Goal: Transaction & Acquisition: Purchase product/service

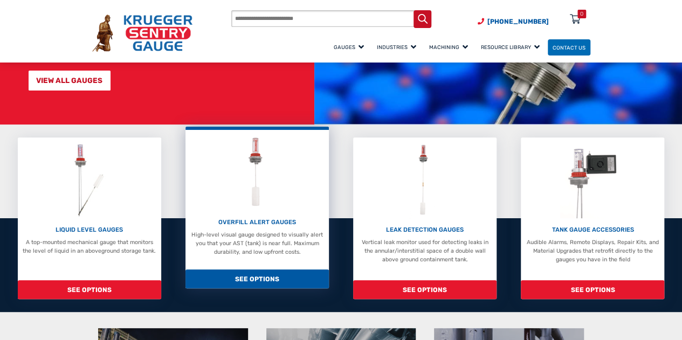
scroll to position [162, 0]
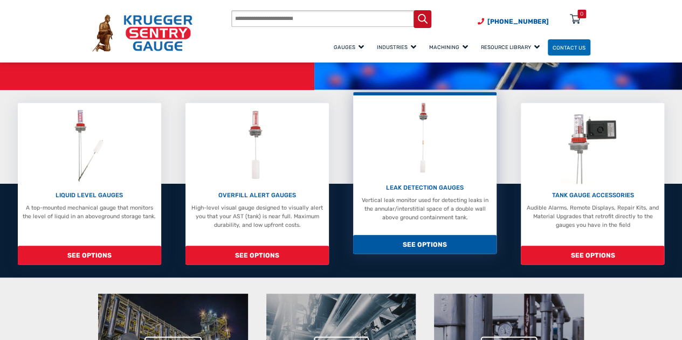
click at [434, 242] on span "SEE OPTIONS" at bounding box center [424, 244] width 143 height 19
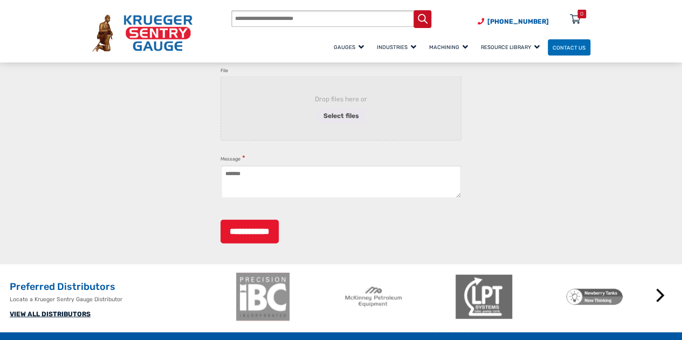
scroll to position [1240, 0]
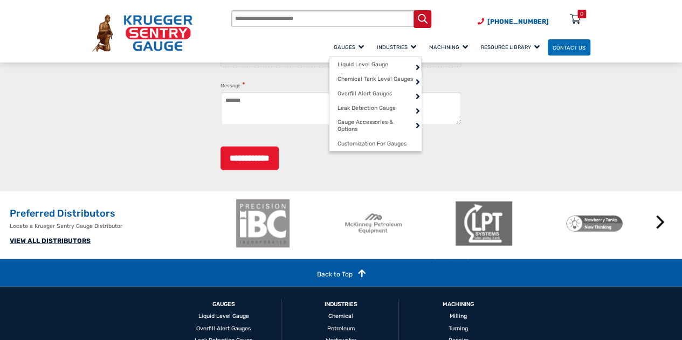
click at [334, 45] on span "Gauges" at bounding box center [349, 47] width 30 height 6
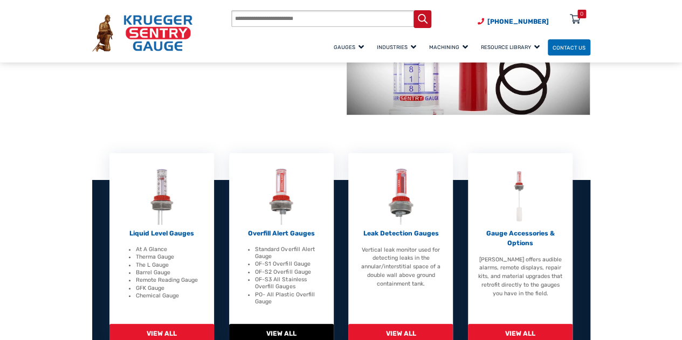
scroll to position [216, 0]
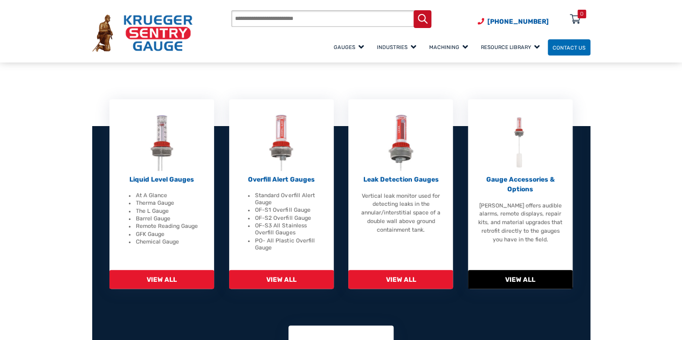
click at [511, 183] on p "Gauge Accessories & Options" at bounding box center [520, 184] width 85 height 19
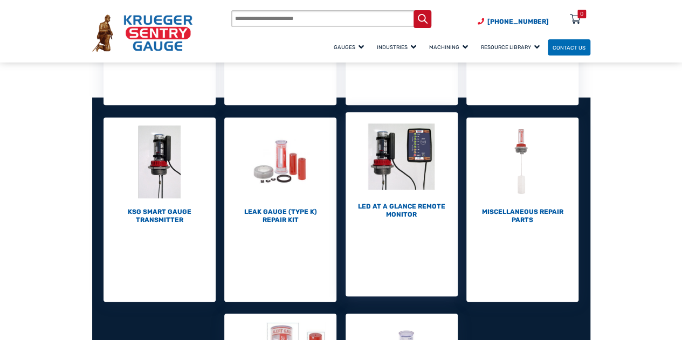
scroll to position [269, 0]
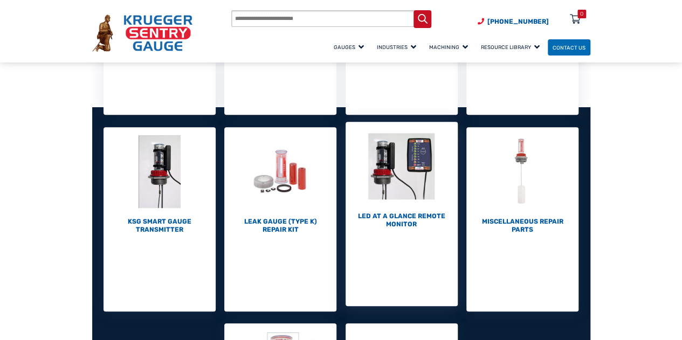
click at [397, 171] on img "Visit product category LED At A Glance Remote Monitor" at bounding box center [401, 166] width 112 height 89
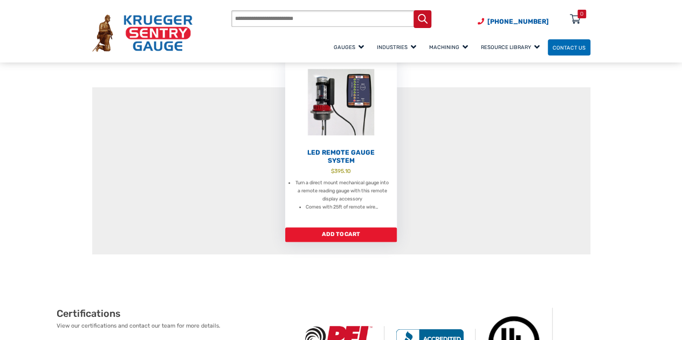
scroll to position [108, 0]
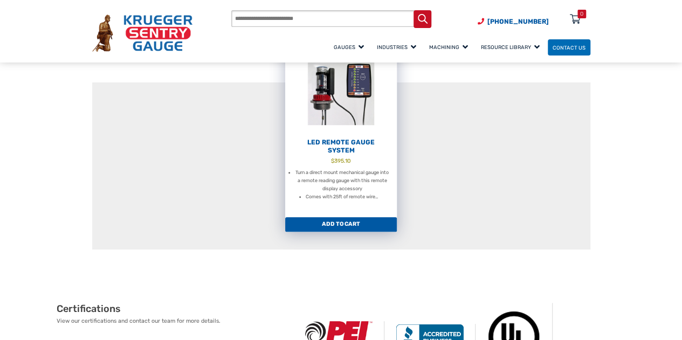
click at [362, 224] on link "Add to cart" at bounding box center [341, 224] width 112 height 15
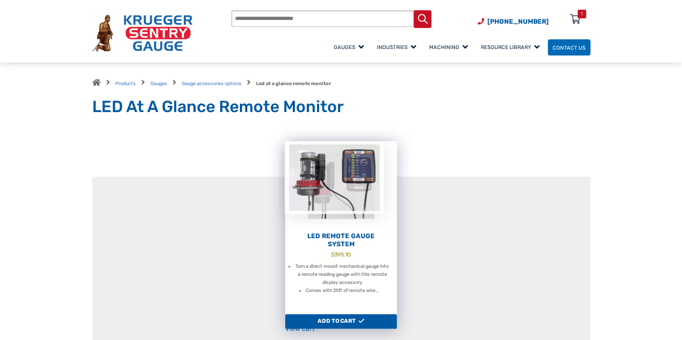
scroll to position [0, 0]
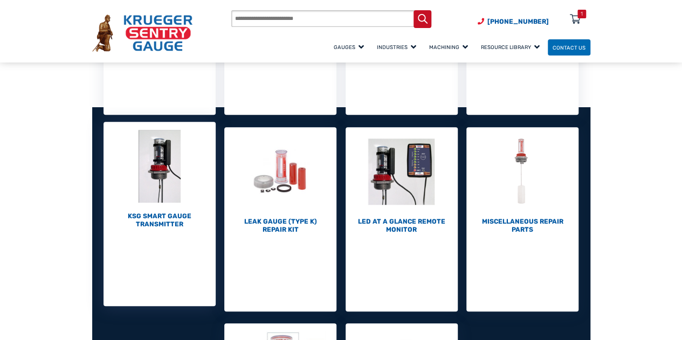
click at [168, 182] on img "Visit product category KSG Smart Gauge Transmitter" at bounding box center [159, 166] width 112 height 89
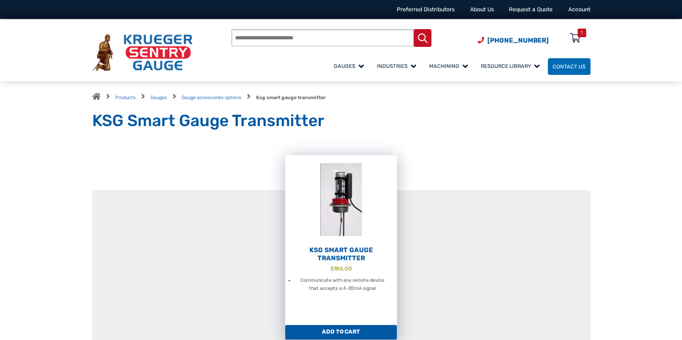
click at [341, 255] on h2 "KSG Smart Gauge Transmitter" at bounding box center [341, 254] width 112 height 16
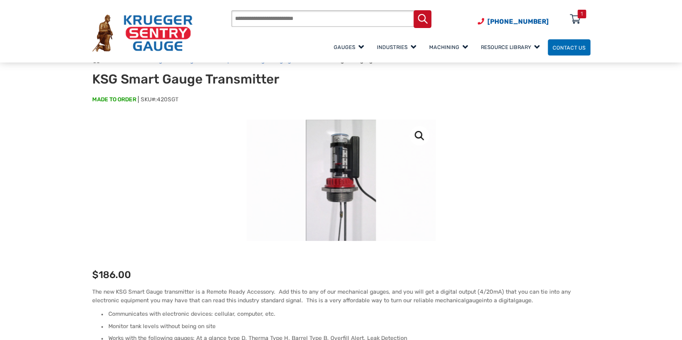
scroll to position [108, 0]
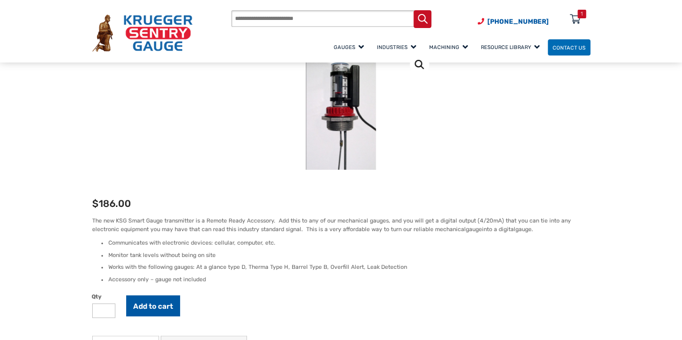
click at [161, 307] on button "Add to cart" at bounding box center [153, 305] width 54 height 21
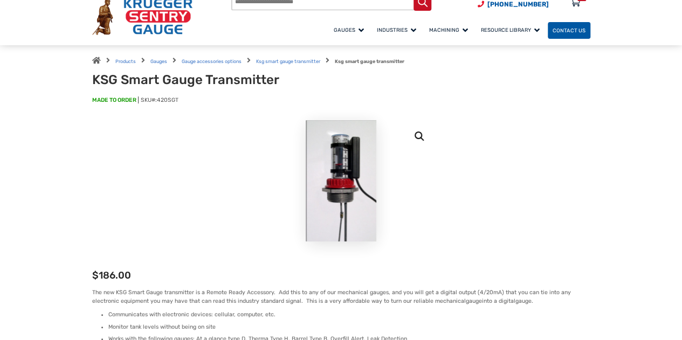
scroll to position [0, 0]
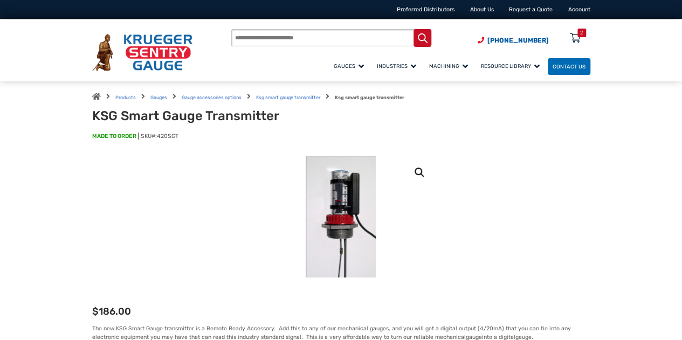
click at [582, 37] on div "2" at bounding box center [581, 33] width 3 height 9
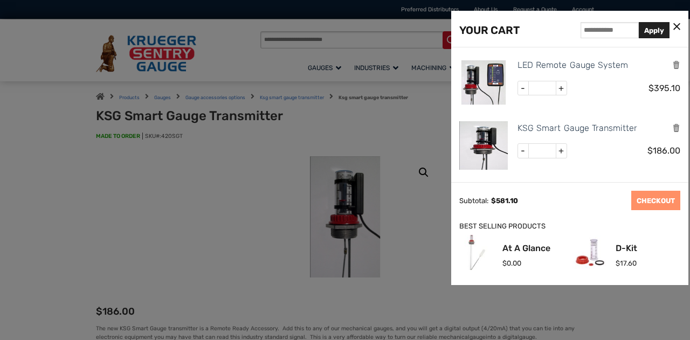
click at [341, 199] on div at bounding box center [345, 170] width 690 height 340
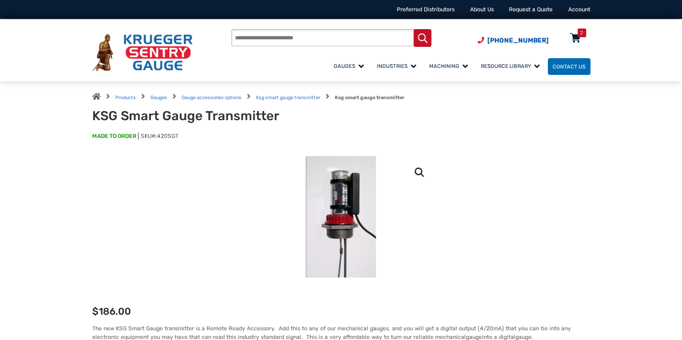
click at [571, 37] on icon at bounding box center [575, 38] width 11 height 17
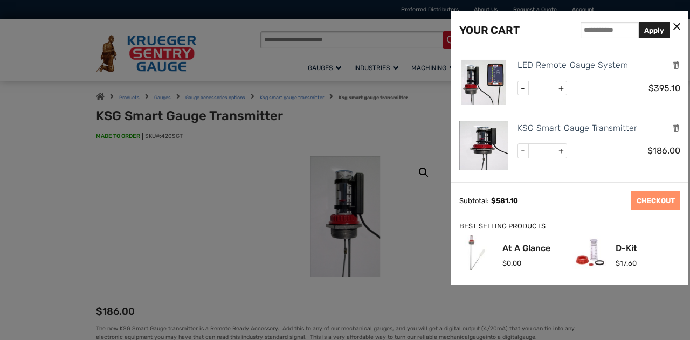
click at [518, 151] on span "-" at bounding box center [523, 151] width 11 height 14
type input "*"
click at [520, 85] on span "-" at bounding box center [523, 88] width 11 height 14
type input "*"
click at [600, 204] on button "Update Cart" at bounding box center [598, 200] width 53 height 19
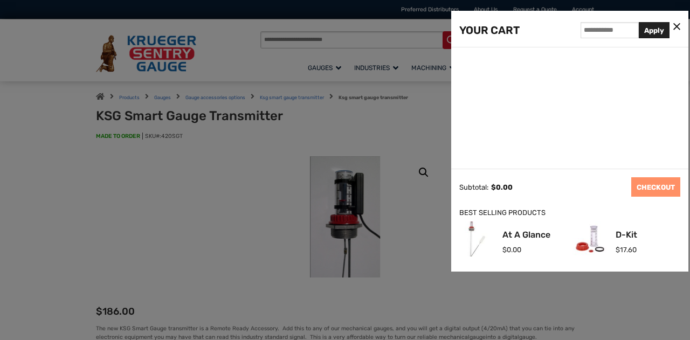
click at [216, 189] on div at bounding box center [345, 170] width 690 height 340
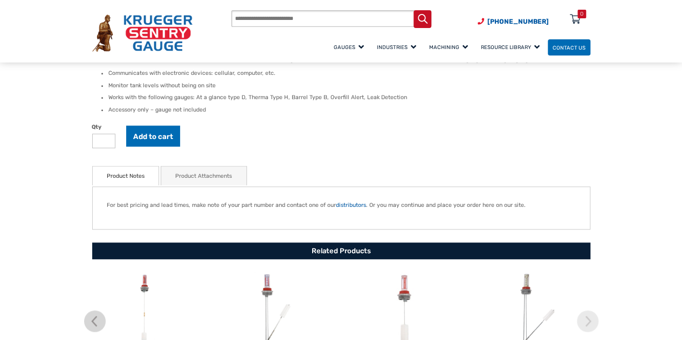
scroll to position [485, 0]
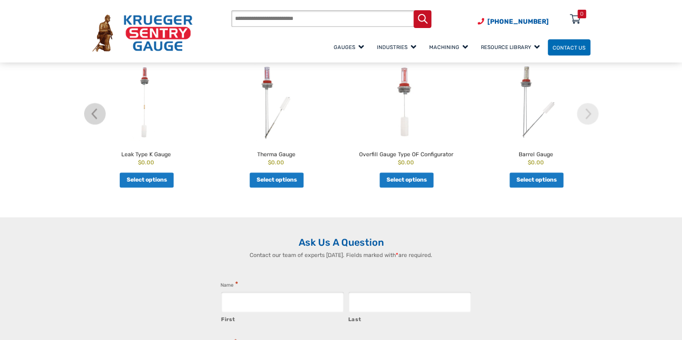
click at [147, 92] on img at bounding box center [146, 102] width 124 height 77
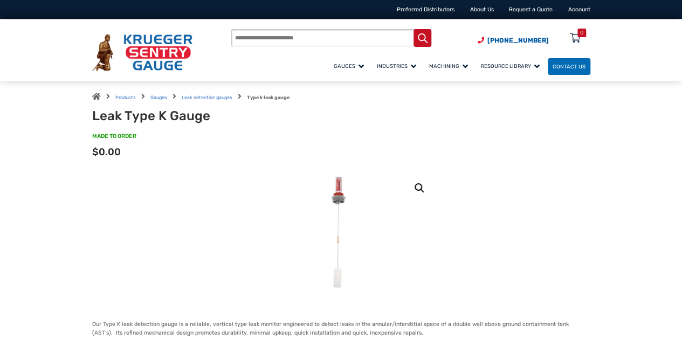
click at [415, 190] on link "🔍" at bounding box center [419, 187] width 19 height 19
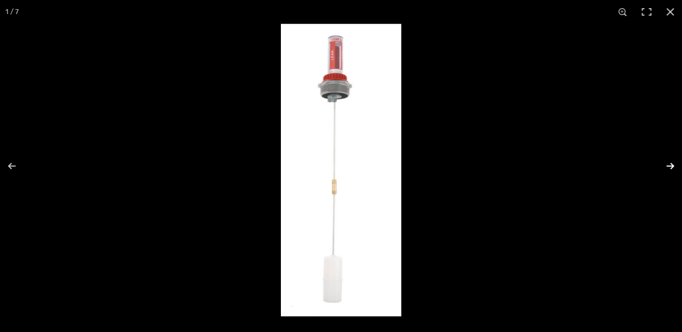
click at [666, 165] on button "Next (arrow right)" at bounding box center [663, 166] width 38 height 54
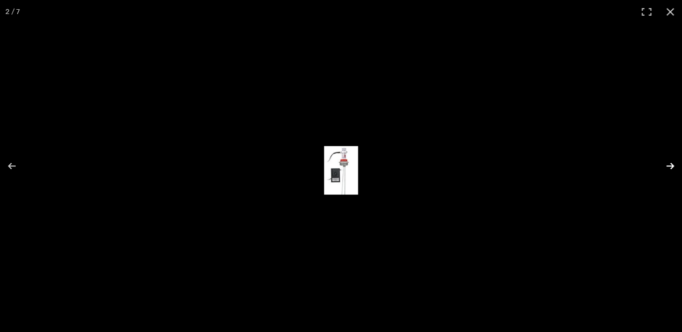
click at [666, 165] on button "Next (arrow right)" at bounding box center [663, 166] width 38 height 54
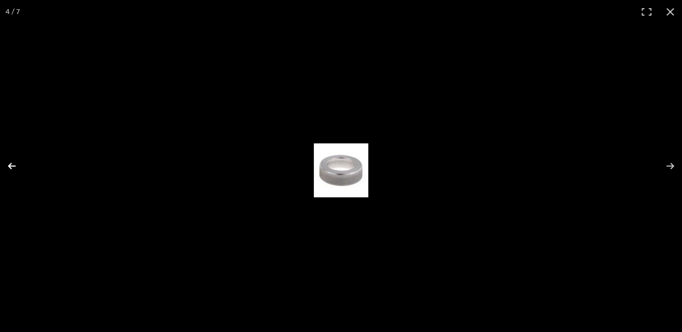
click at [5, 167] on button "Previous (arrow left)" at bounding box center [19, 166] width 38 height 54
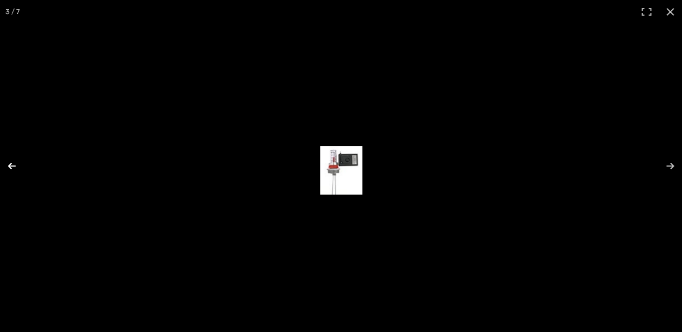
click at [6, 166] on button "Previous (arrow left)" at bounding box center [19, 166] width 38 height 54
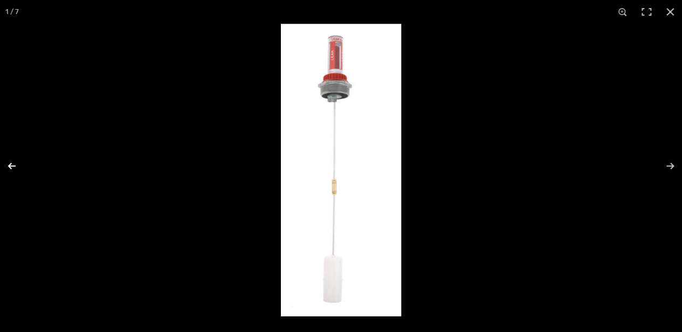
click at [11, 167] on button "Previous (arrow left)" at bounding box center [19, 166] width 38 height 54
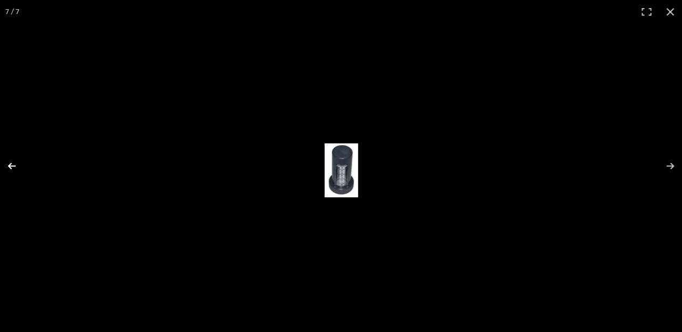
click at [11, 167] on button "Previous (arrow left)" at bounding box center [19, 166] width 38 height 54
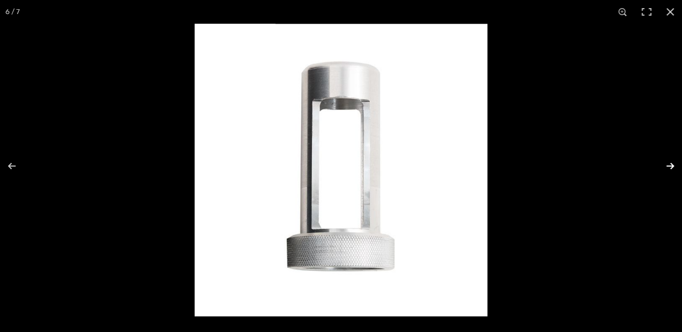
click at [662, 167] on button "Next (arrow right)" at bounding box center [663, 166] width 38 height 54
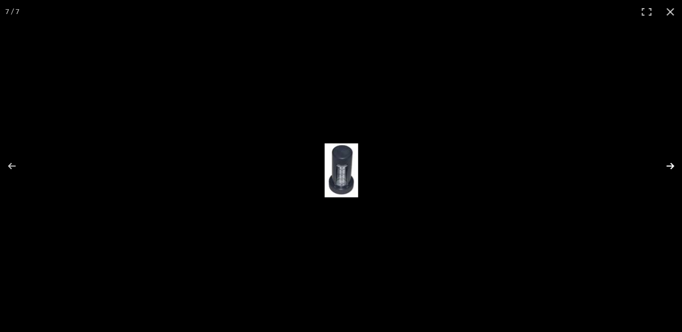
click at [662, 167] on button "Next (arrow right)" at bounding box center [663, 166] width 38 height 54
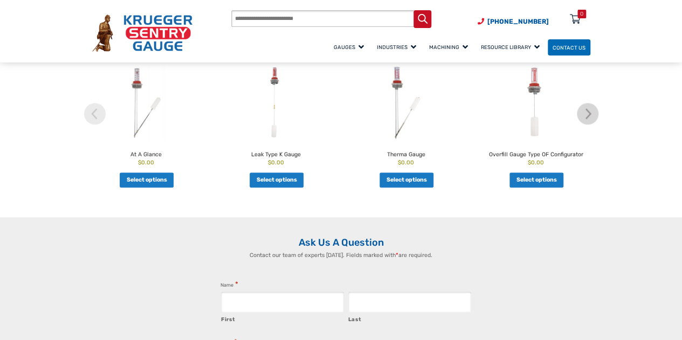
click at [138, 84] on img at bounding box center [146, 102] width 124 height 77
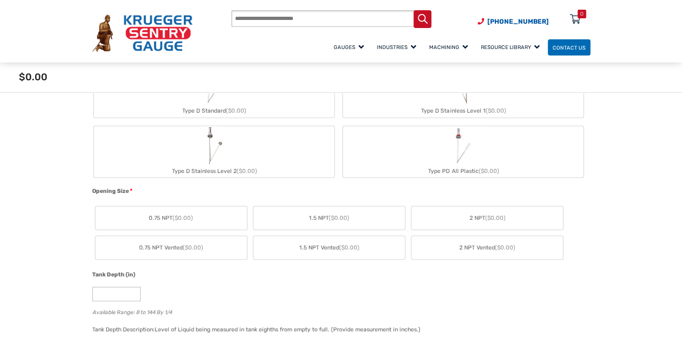
scroll to position [377, 0]
click at [476, 218] on span "2 NPT ($0.00)" at bounding box center [487, 217] width 36 height 9
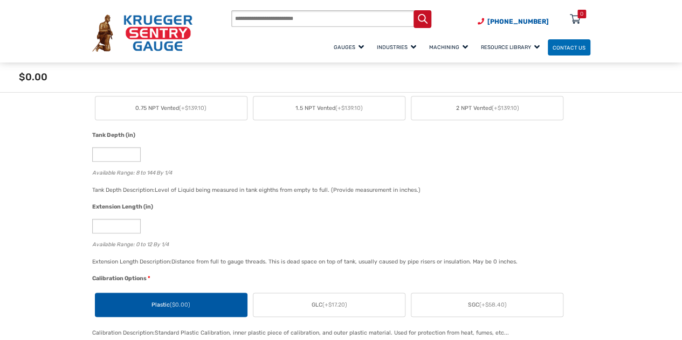
scroll to position [539, 0]
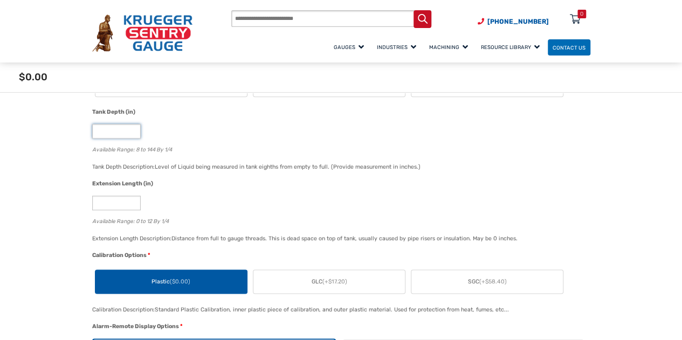
type input "*"
click at [133, 128] on input "*" at bounding box center [116, 131] width 49 height 15
type input "**"
click at [116, 203] on input "*" at bounding box center [116, 203] width 49 height 15
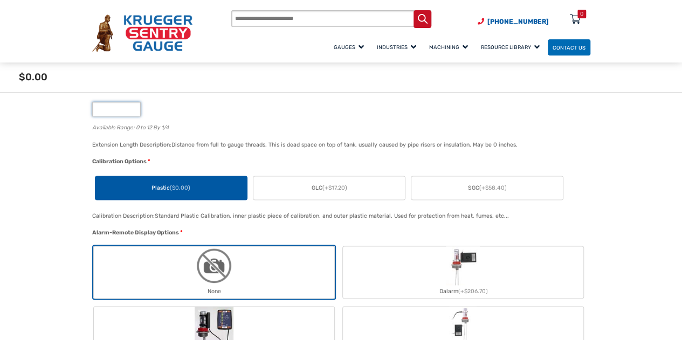
scroll to position [647, 0]
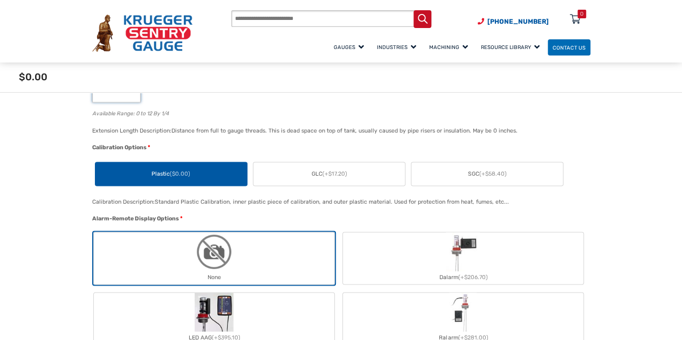
type input "*"
click at [173, 175] on span "($0.00)" at bounding box center [180, 173] width 20 height 7
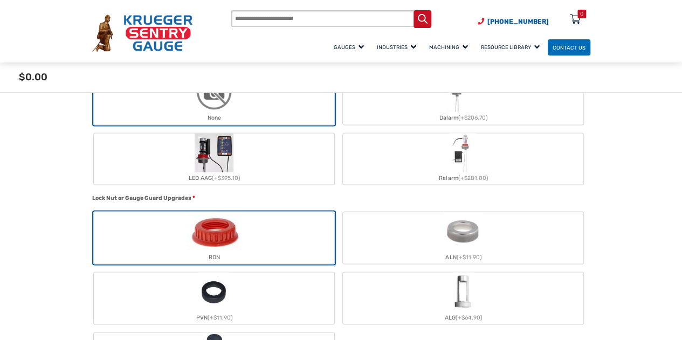
scroll to position [808, 0]
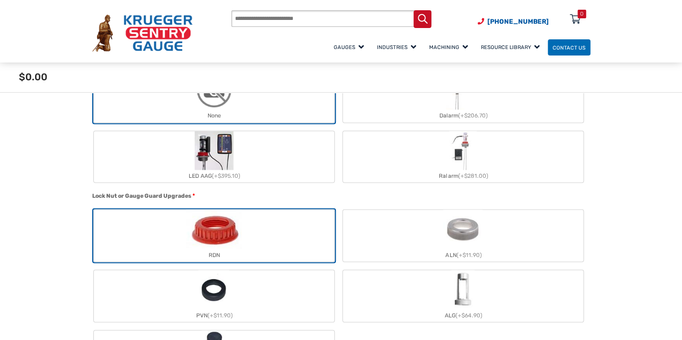
click at [469, 230] on img "ALN" at bounding box center [462, 229] width 39 height 39
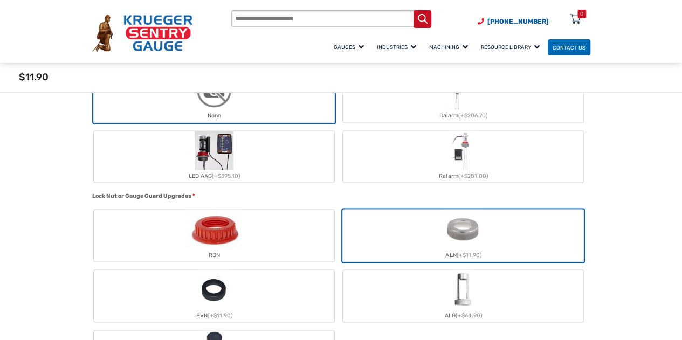
click at [470, 294] on img "ALG" at bounding box center [463, 289] width 24 height 39
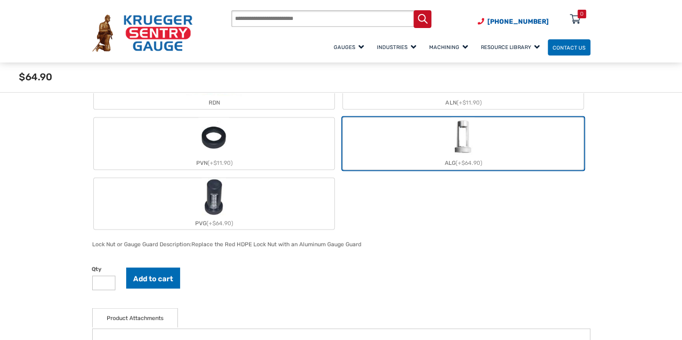
scroll to position [970, 0]
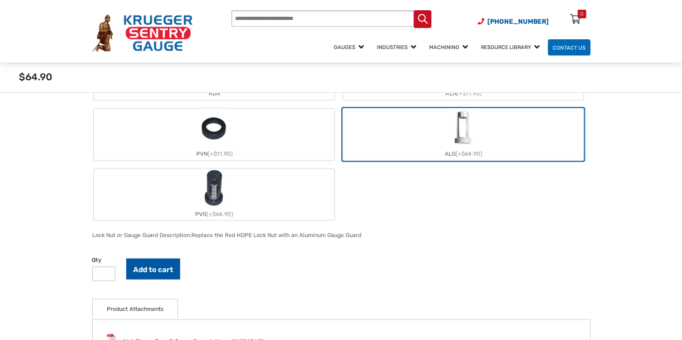
click at [157, 267] on button "Add to cart" at bounding box center [153, 268] width 54 height 21
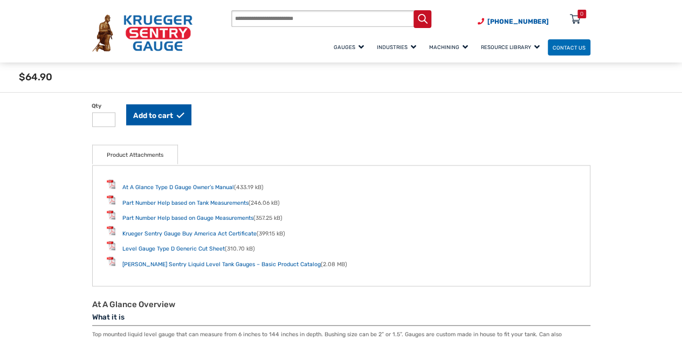
scroll to position [1186, 0]
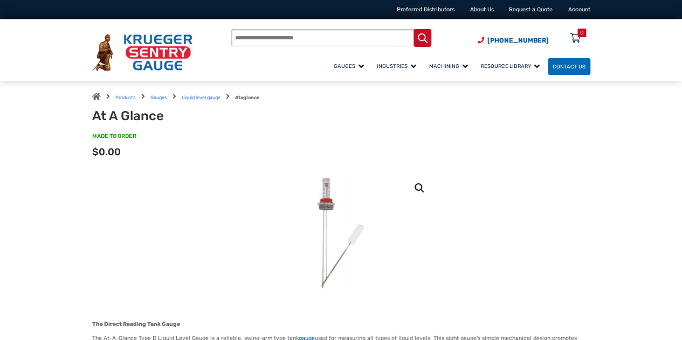
click at [194, 96] on link "Liquid level gauge" at bounding box center [201, 97] width 39 height 5
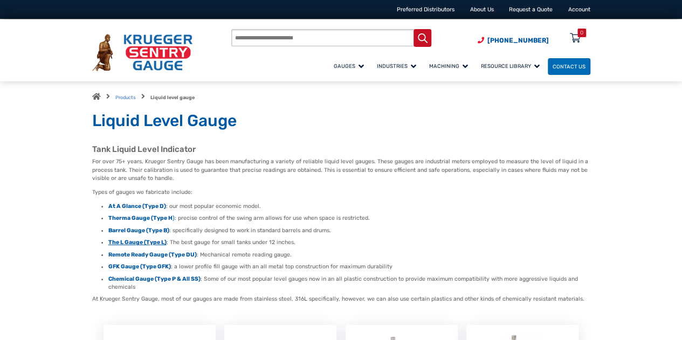
click at [144, 242] on strong "The L Gauge (Type L)" at bounding box center [137, 242] width 58 height 7
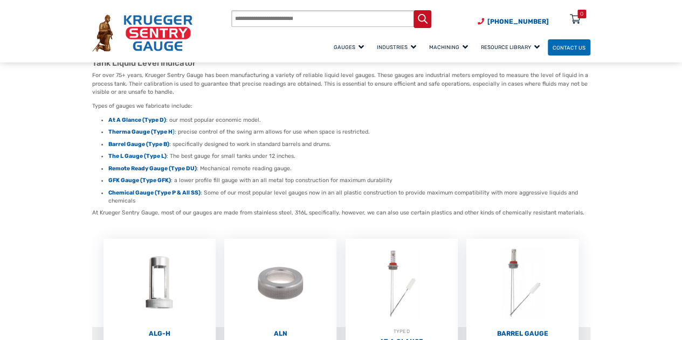
scroll to position [54, 0]
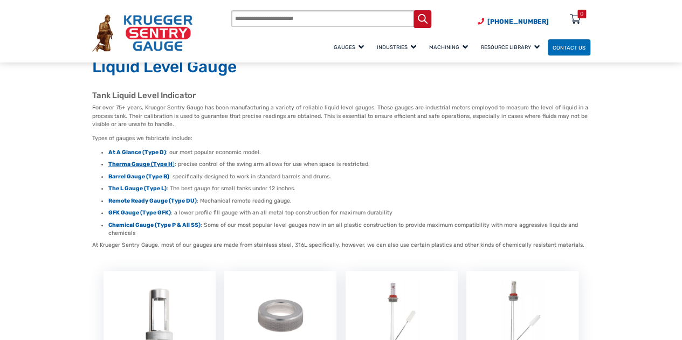
click at [143, 163] on strong "Therma Gauge (Type H" at bounding box center [140, 164] width 64 height 7
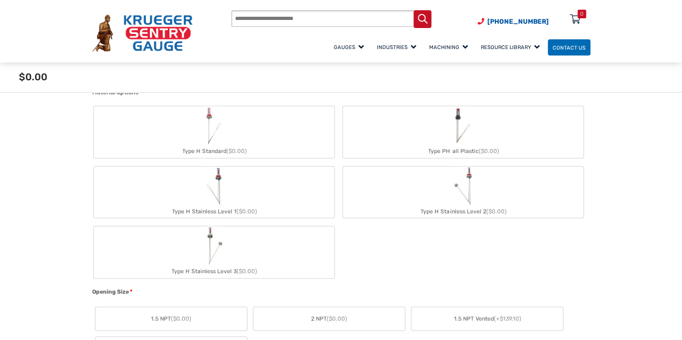
scroll to position [377, 0]
click at [223, 156] on div "Type H Standard ($0.00)" at bounding box center [214, 154] width 240 height 13
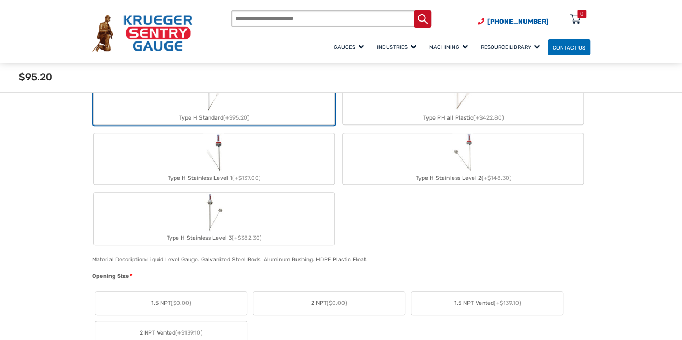
scroll to position [431, 0]
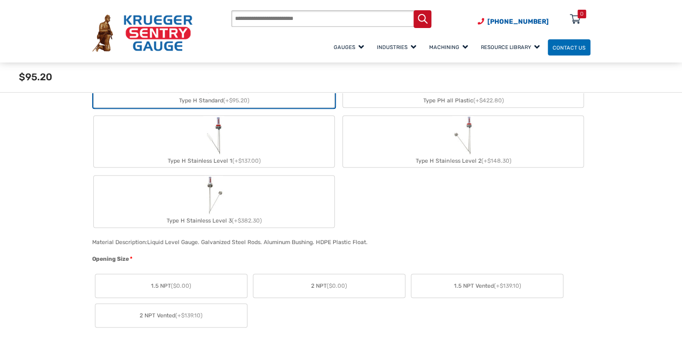
click at [320, 287] on span "2 NPT ($0.00)" at bounding box center [329, 286] width 36 height 9
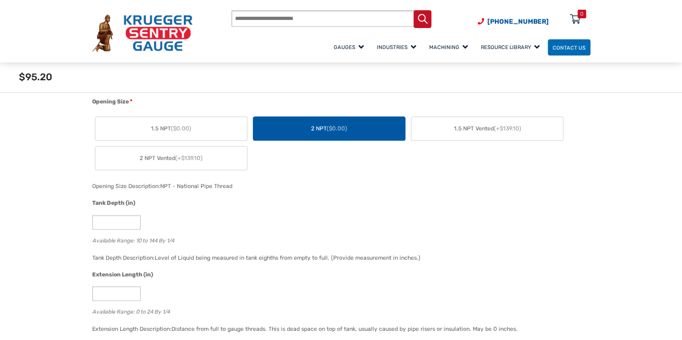
scroll to position [593, 0]
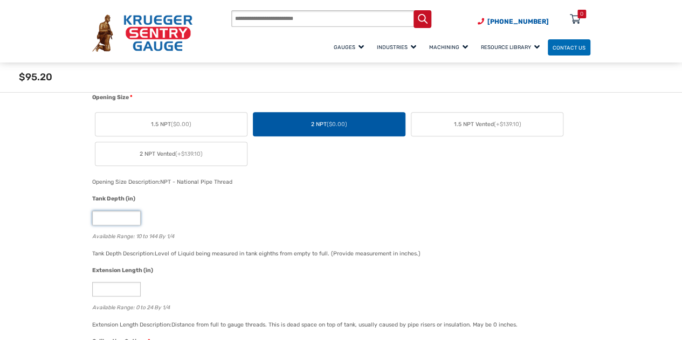
drag, startPoint x: 114, startPoint y: 220, endPoint x: 69, endPoint y: 227, distance: 45.2
type input "**"
click at [117, 296] on input "*" at bounding box center [116, 289] width 49 height 15
click at [132, 286] on input "*" at bounding box center [116, 289] width 49 height 15
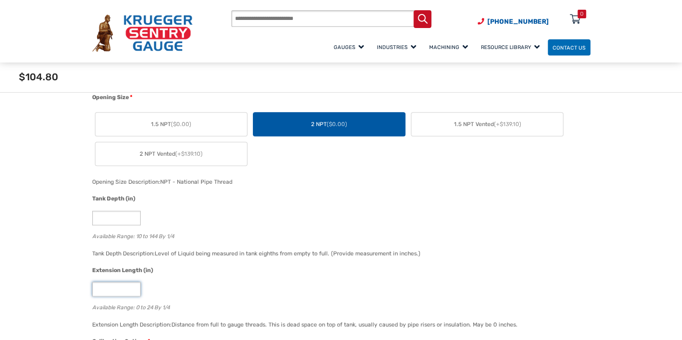
click at [132, 286] on input "*" at bounding box center [116, 289] width 49 height 15
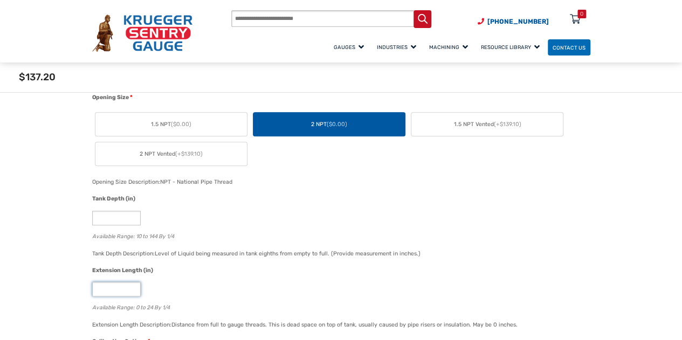
click at [132, 286] on input "*" at bounding box center [116, 289] width 49 height 15
type input "**"
click at [132, 286] on input "**" at bounding box center [116, 289] width 49 height 15
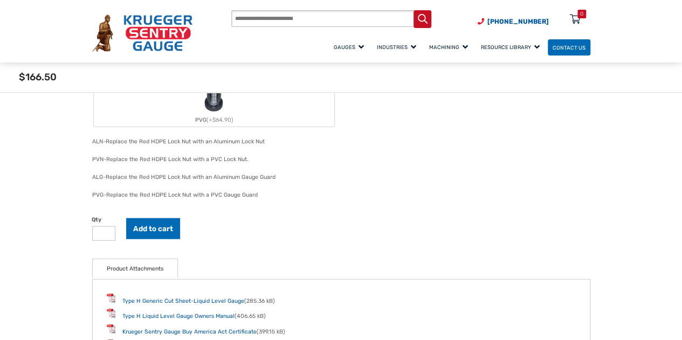
scroll to position [1293, 0]
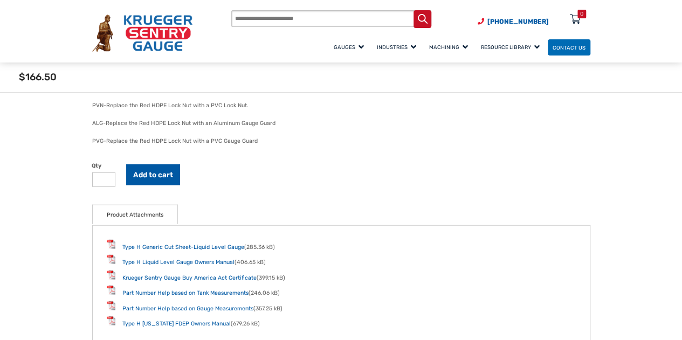
click at [163, 178] on button "Add to cart" at bounding box center [153, 174] width 54 height 21
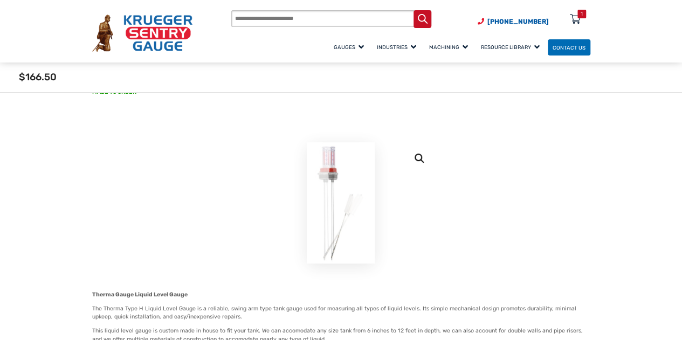
scroll to position [0, 0]
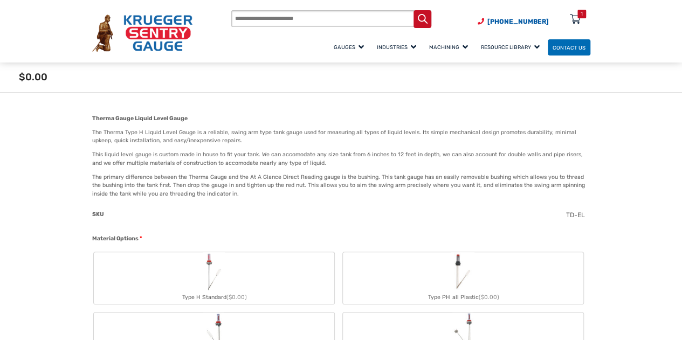
scroll to position [269, 0]
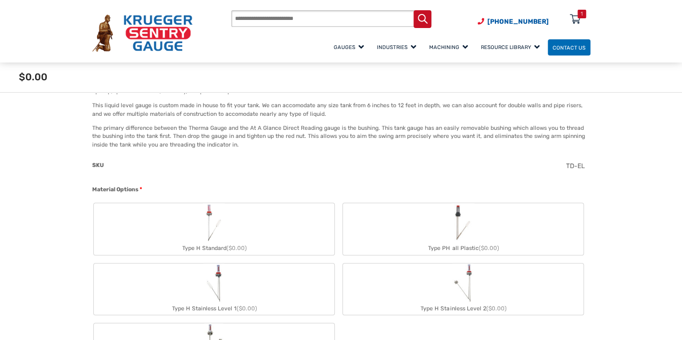
click at [212, 205] on img "Type H Standard" at bounding box center [214, 222] width 22 height 39
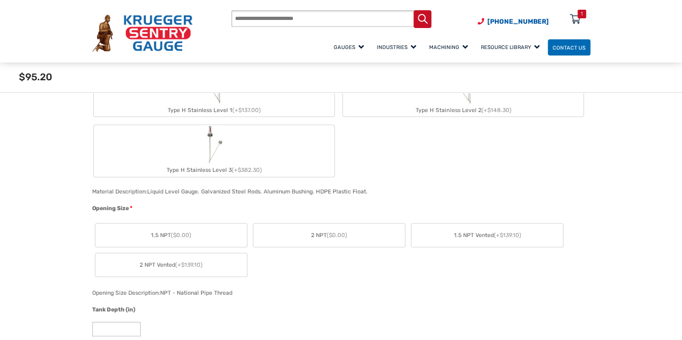
scroll to position [485, 0]
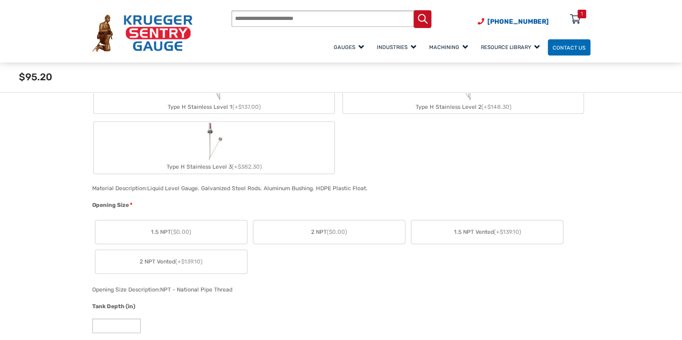
click at [335, 234] on span "($0.00)" at bounding box center [337, 232] width 20 height 7
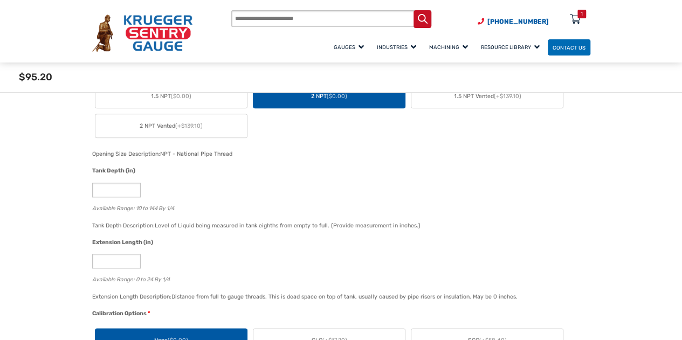
scroll to position [647, 0]
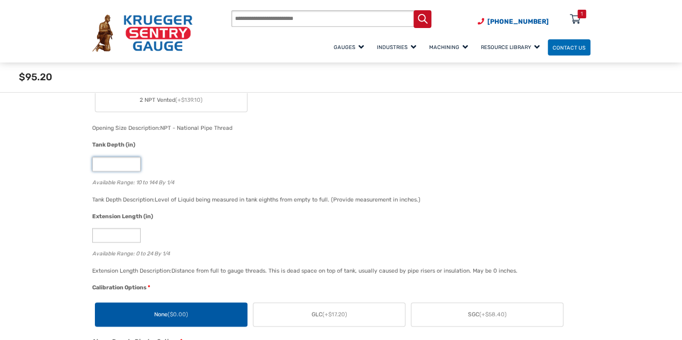
drag, startPoint x: 111, startPoint y: 163, endPoint x: 85, endPoint y: 163, distance: 25.9
drag, startPoint x: 110, startPoint y: 238, endPoint x: 92, endPoint y: 239, distance: 17.8
click at [92, 239] on input "*" at bounding box center [116, 235] width 49 height 15
drag, startPoint x: 108, startPoint y: 162, endPoint x: 88, endPoint y: 173, distance: 22.2
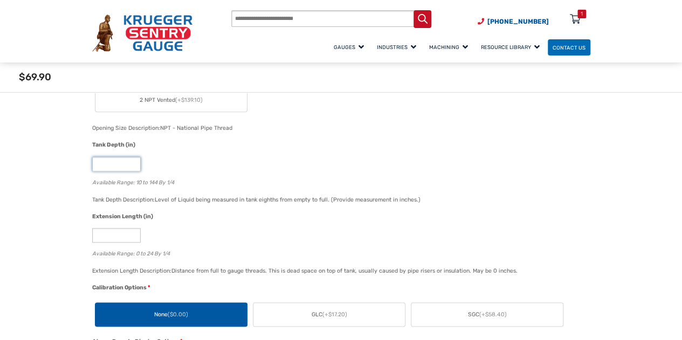
type input "**"
drag, startPoint x: 110, startPoint y: 238, endPoint x: 82, endPoint y: 239, distance: 28.1
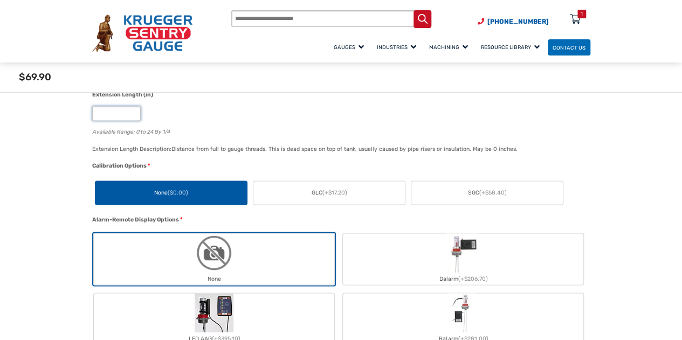
scroll to position [808, 0]
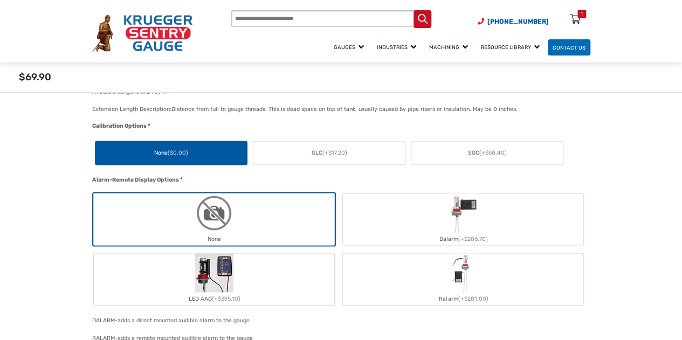
type input "*"
click at [167, 153] on span "None ($0.00)" at bounding box center [171, 153] width 34 height 9
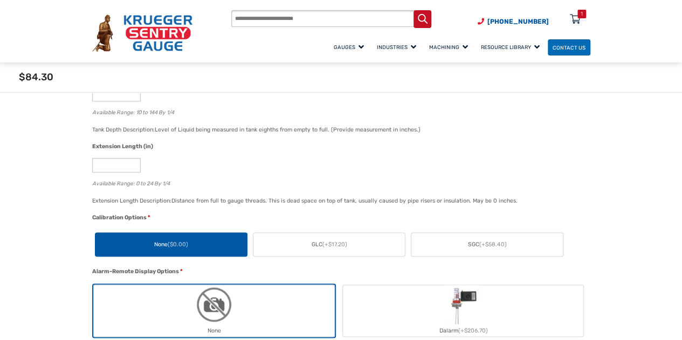
scroll to position [701, 0]
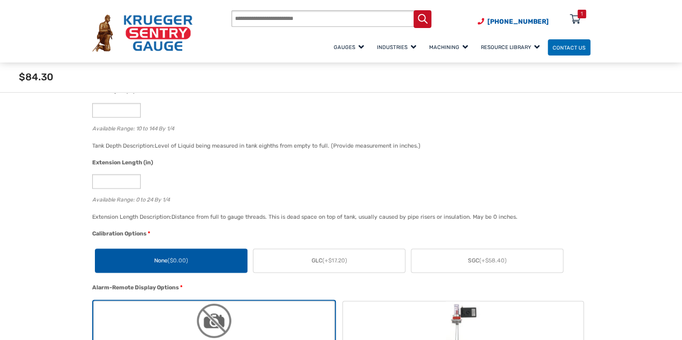
click at [170, 259] on span "($0.00)" at bounding box center [178, 260] width 20 height 7
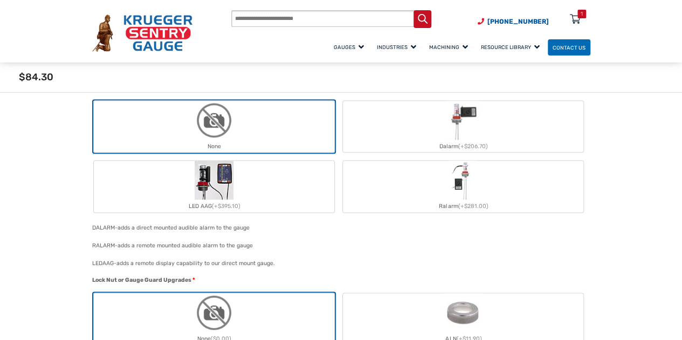
scroll to position [916, 0]
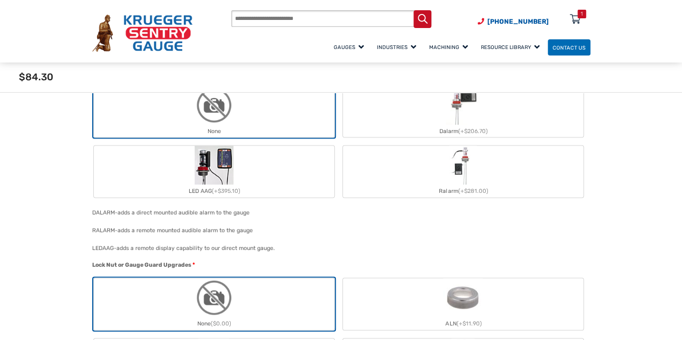
click at [186, 127] on div "None" at bounding box center [214, 130] width 240 height 13
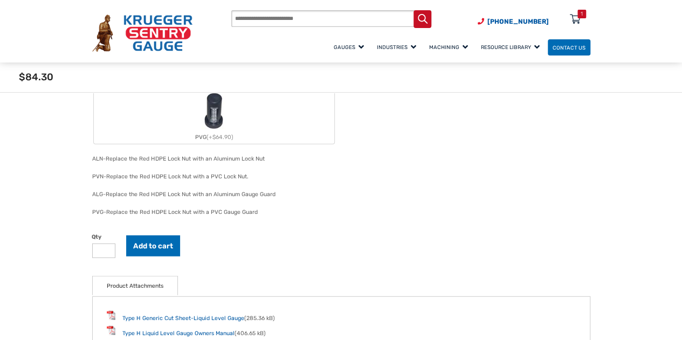
scroll to position [1240, 0]
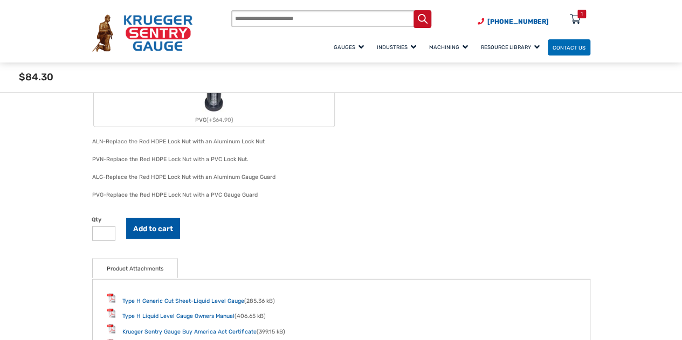
click at [160, 223] on button "Add to cart" at bounding box center [153, 228] width 54 height 21
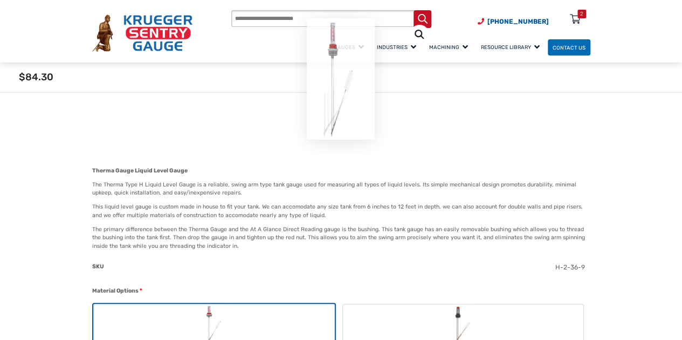
scroll to position [0, 0]
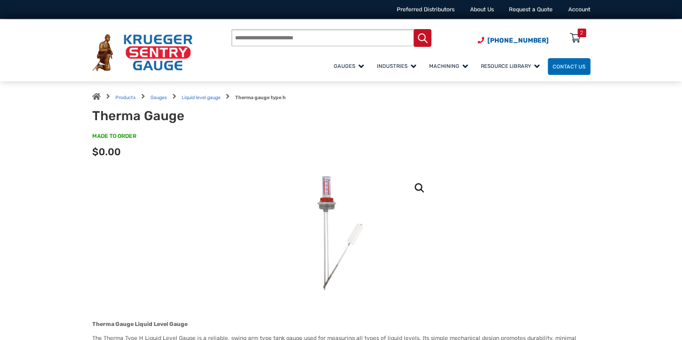
click at [577, 42] on icon at bounding box center [575, 38] width 11 height 17
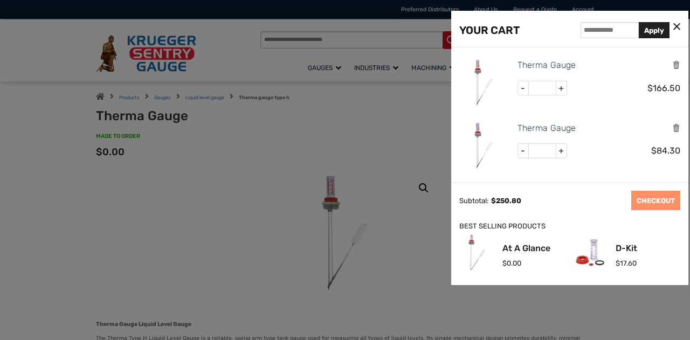
click at [160, 185] on div at bounding box center [345, 170] width 690 height 340
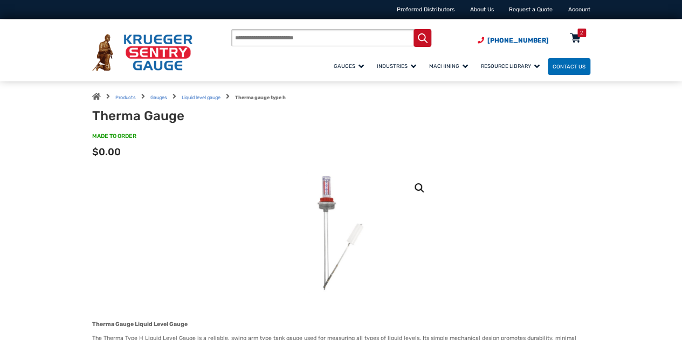
click at [581, 33] on div "2" at bounding box center [581, 33] width 3 height 9
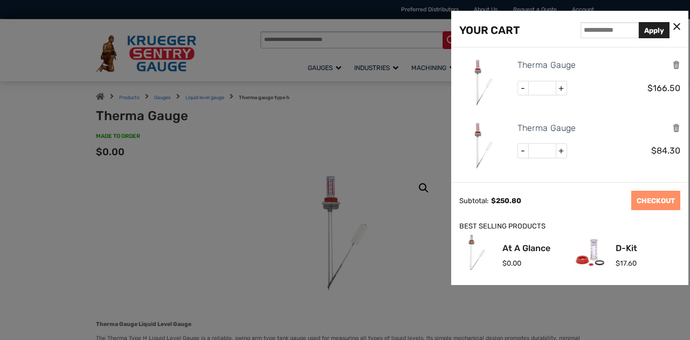
click at [50, 151] on div at bounding box center [345, 170] width 690 height 340
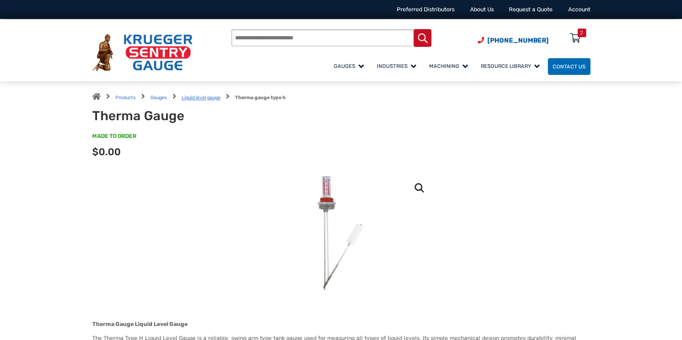
click at [196, 98] on link "Liquid level gauge" at bounding box center [201, 97] width 39 height 5
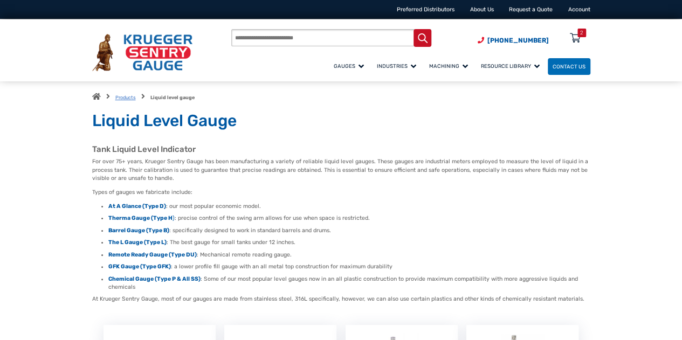
click at [132, 96] on link "Products" at bounding box center [125, 97] width 20 height 5
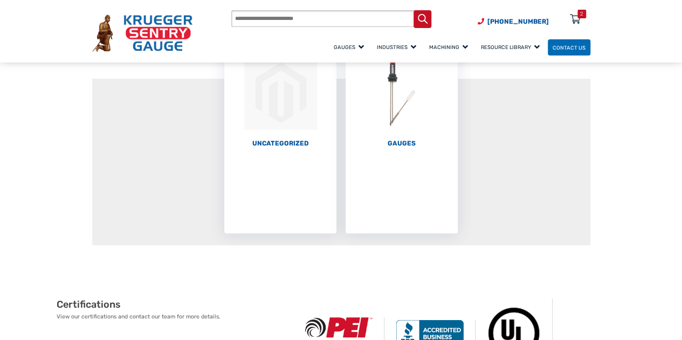
scroll to position [54, 0]
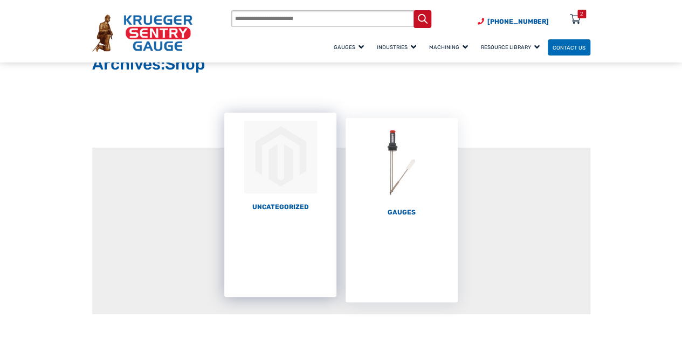
click at [268, 206] on h2 "Uncategorized (1)" at bounding box center [280, 207] width 112 height 8
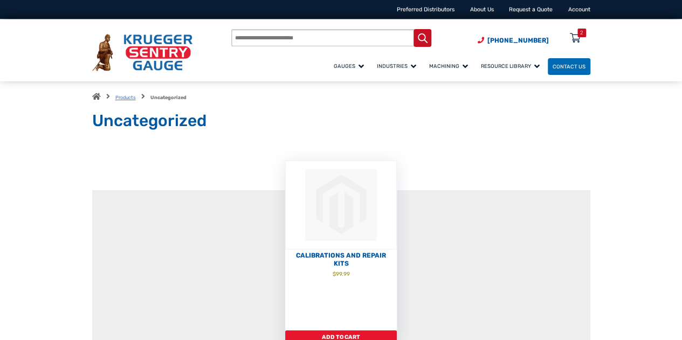
click at [126, 99] on link "Products" at bounding box center [125, 97] width 20 height 5
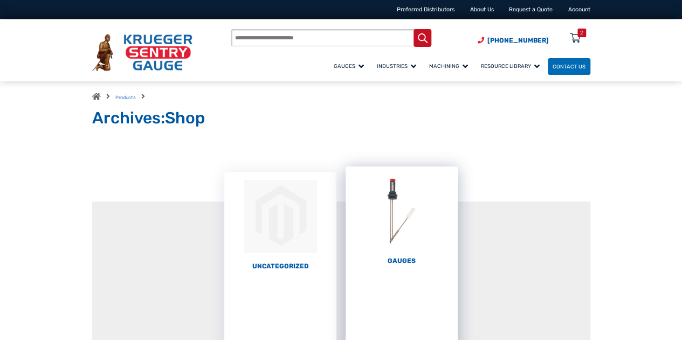
click at [398, 218] on img "Visit product category Gauges" at bounding box center [401, 211] width 112 height 89
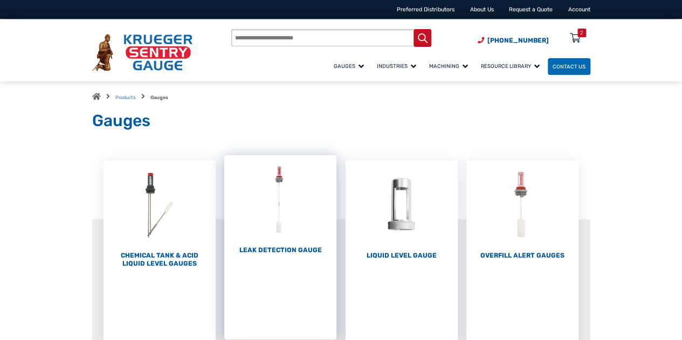
click at [310, 245] on link "Leak Detection Gauge (1)" at bounding box center [280, 204] width 112 height 99
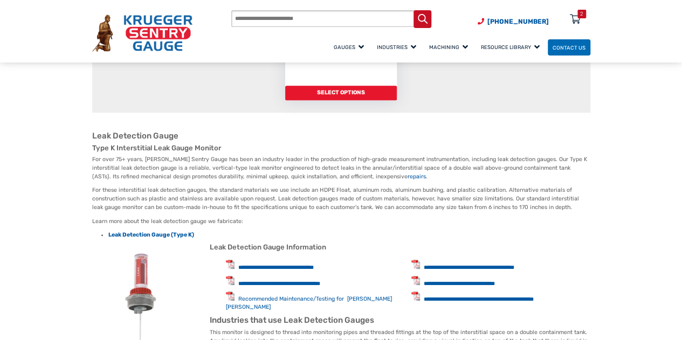
scroll to position [216, 0]
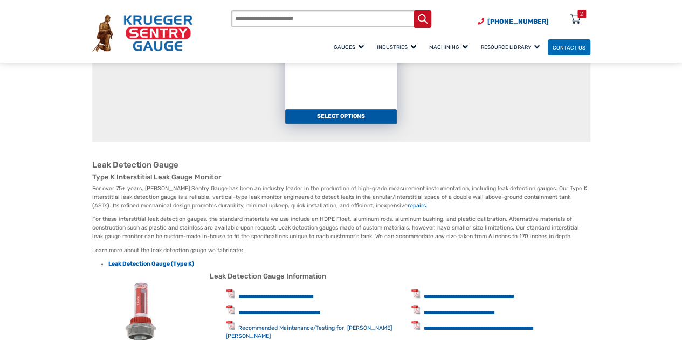
click at [349, 122] on link "Select options" at bounding box center [341, 116] width 112 height 15
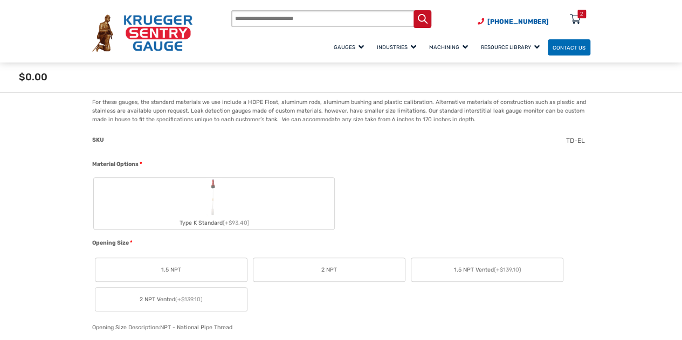
scroll to position [269, 0]
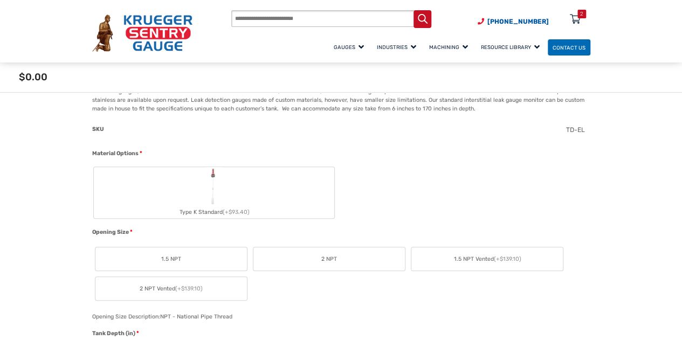
click at [337, 259] on label "2 NPT" at bounding box center [328, 258] width 151 height 23
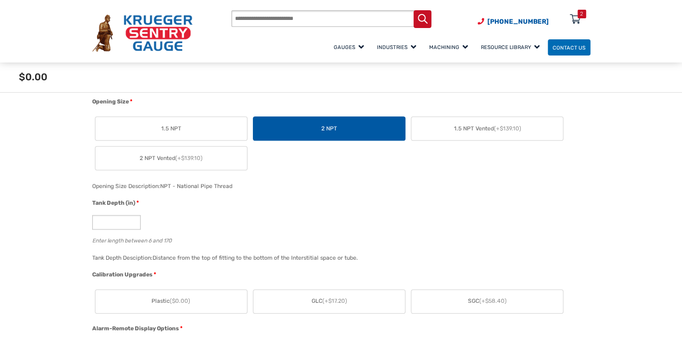
scroll to position [431, 0]
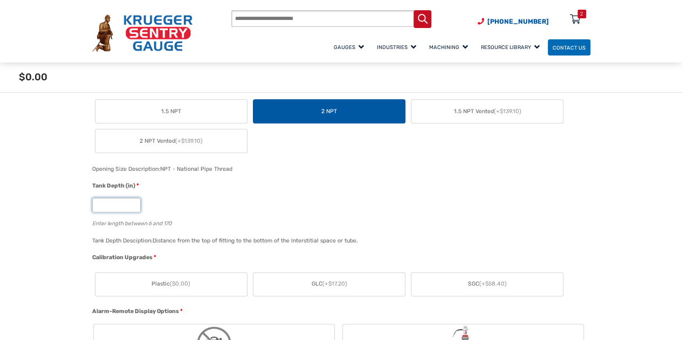
drag, startPoint x: 103, startPoint y: 205, endPoint x: 47, endPoint y: 198, distance: 56.6
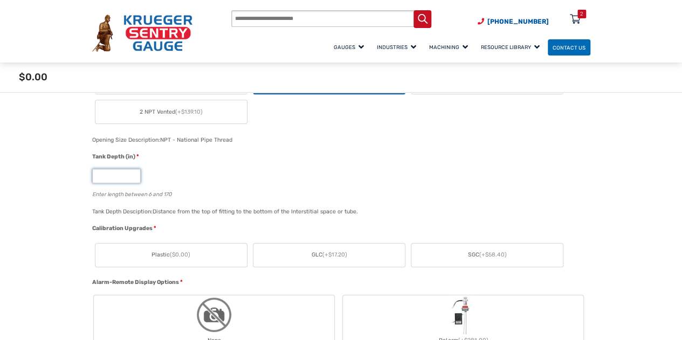
scroll to position [485, 0]
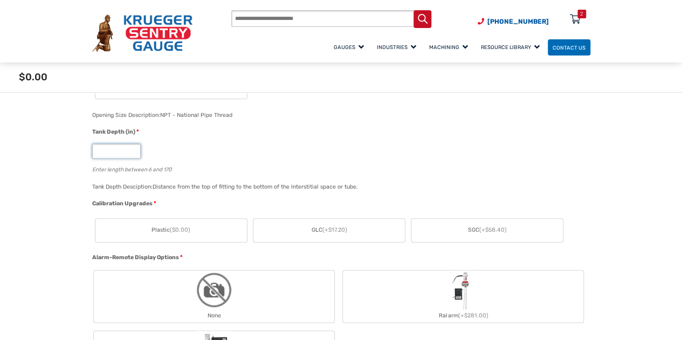
type input "**"
click at [186, 232] on span "($0.00)" at bounding box center [180, 229] width 20 height 7
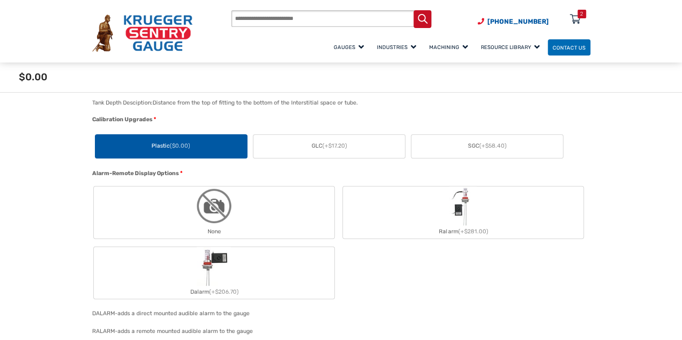
scroll to position [593, 0]
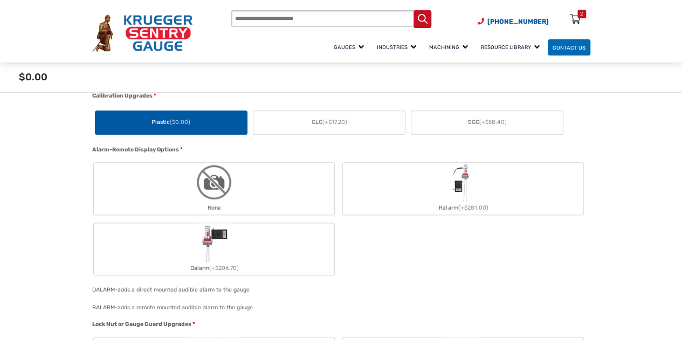
click at [192, 187] on label "None" at bounding box center [214, 189] width 240 height 52
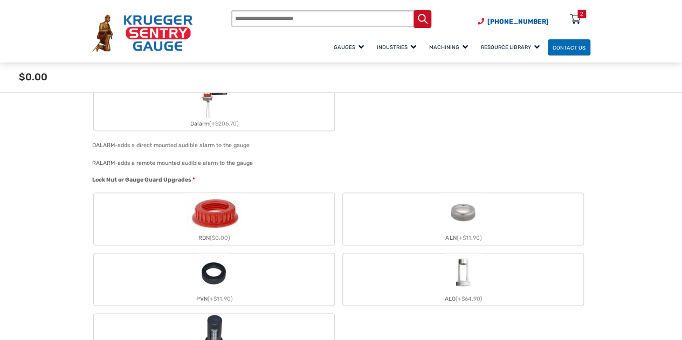
scroll to position [755, 0]
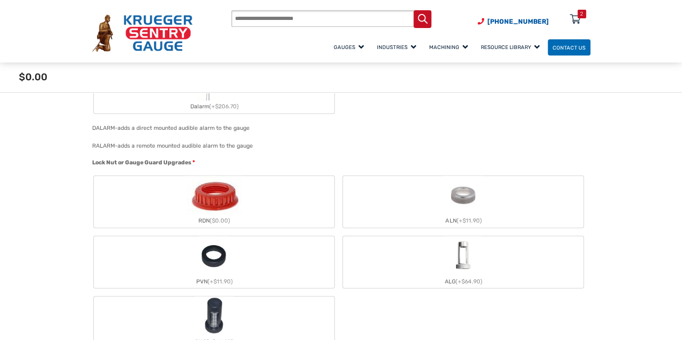
click at [181, 207] on label "RDN ($0.00)" at bounding box center [214, 202] width 240 height 52
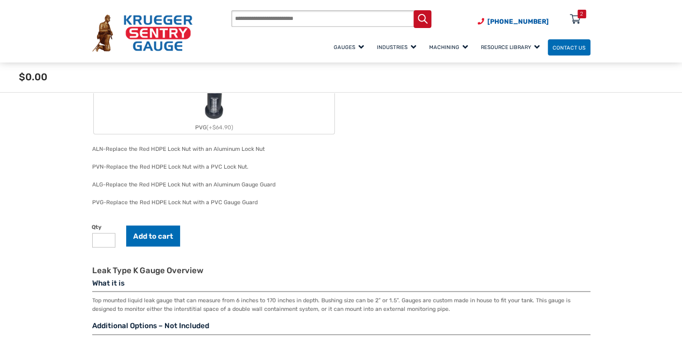
scroll to position [970, 0]
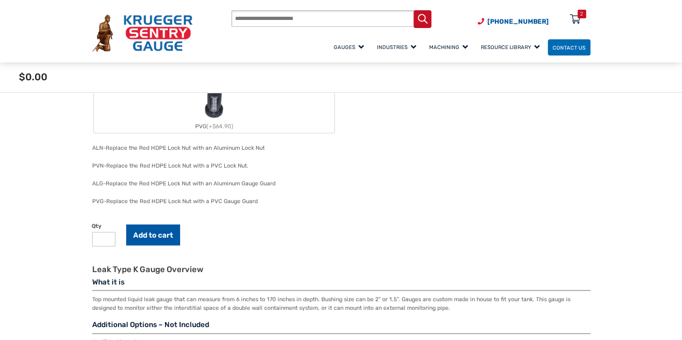
click at [170, 238] on button "Add to cart" at bounding box center [153, 234] width 54 height 21
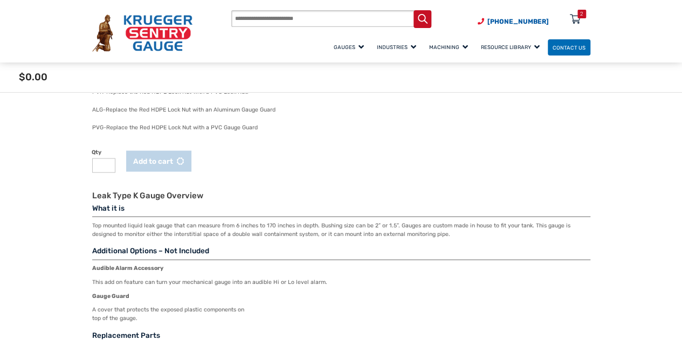
scroll to position [1078, 0]
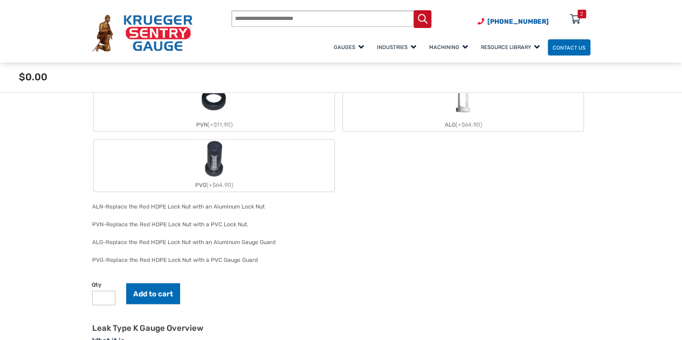
scroll to position [1078, 0]
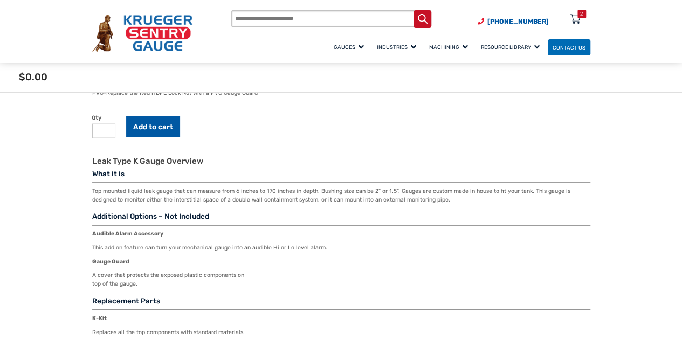
click at [160, 129] on button "Add to cart" at bounding box center [153, 126] width 54 height 21
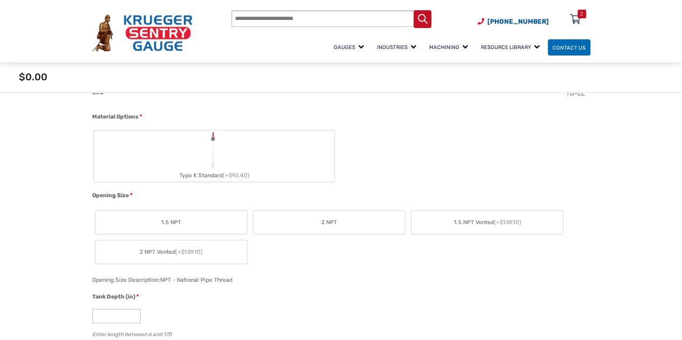
scroll to position [323, 0]
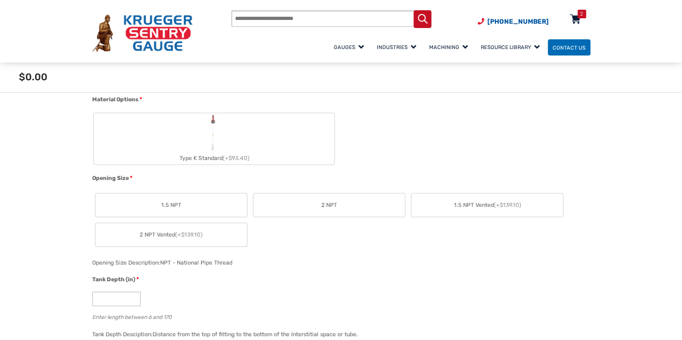
click at [580, 18] on div "2" at bounding box center [581, 14] width 3 height 9
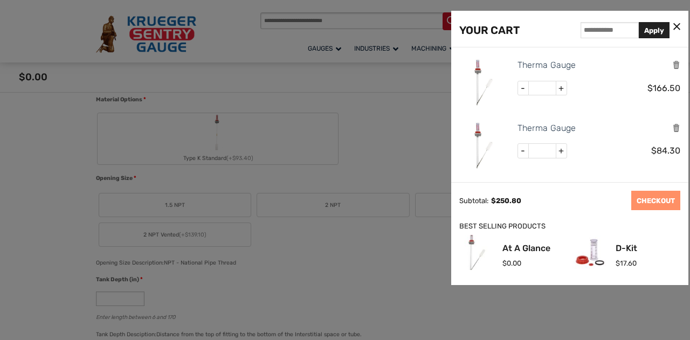
drag, startPoint x: 74, startPoint y: 133, endPoint x: 80, endPoint y: 133, distance: 5.4
click at [74, 133] on div at bounding box center [345, 170] width 690 height 340
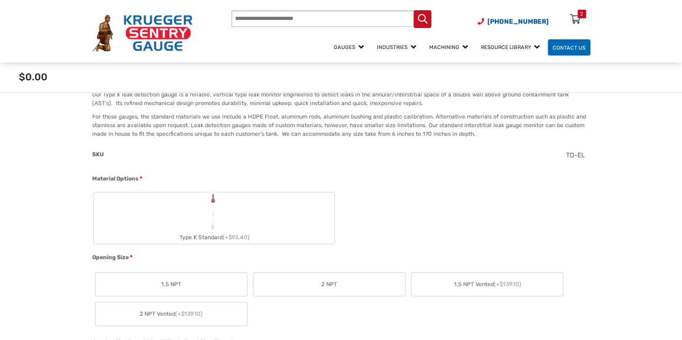
scroll to position [269, 0]
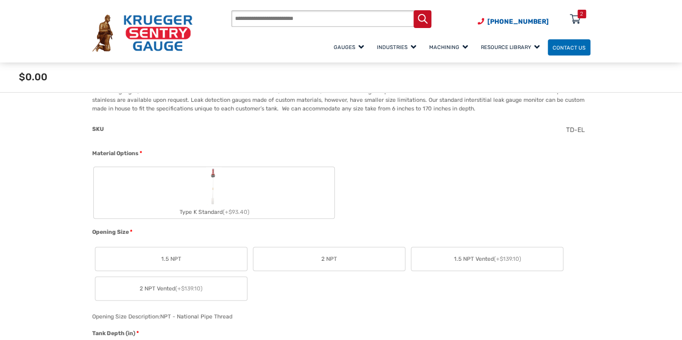
click at [200, 211] on div "Type K Standard (+$93.40)" at bounding box center [214, 212] width 240 height 13
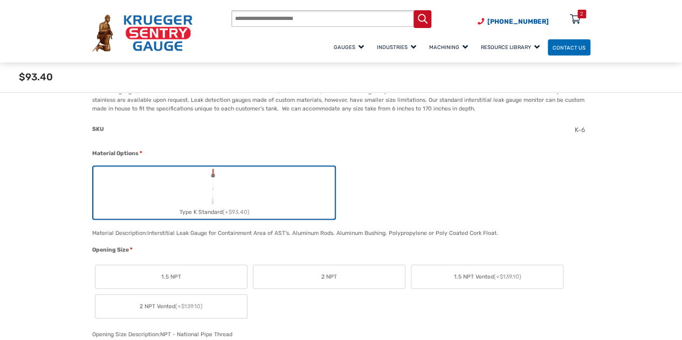
scroll to position [323, 0]
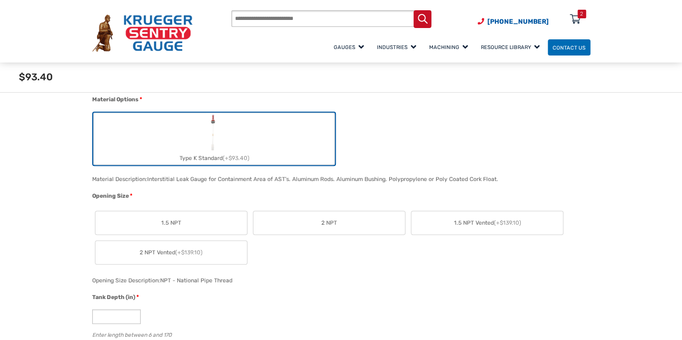
click at [314, 216] on label "2 NPT" at bounding box center [328, 222] width 151 height 23
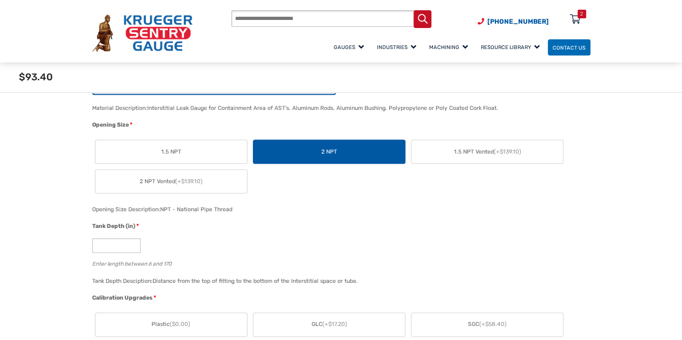
scroll to position [431, 0]
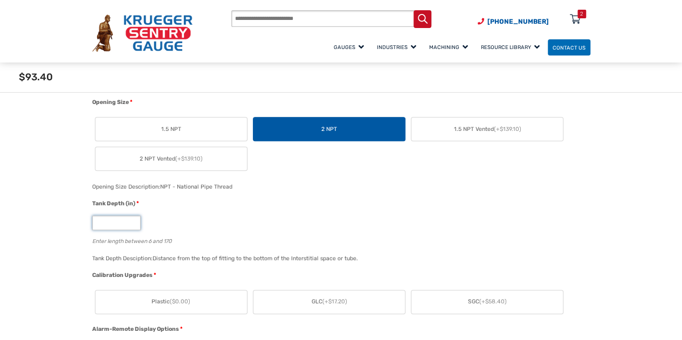
drag, startPoint x: 126, startPoint y: 222, endPoint x: 63, endPoint y: 213, distance: 64.1
type input "**"
click at [158, 244] on div "Enter length between 6 and 170" at bounding box center [338, 240] width 493 height 10
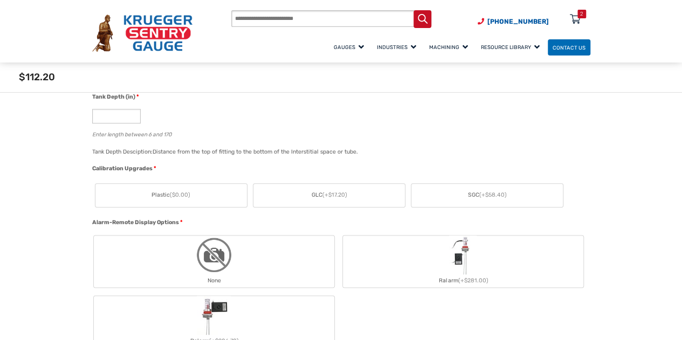
scroll to position [539, 0]
click at [181, 194] on span "($0.00)" at bounding box center [180, 193] width 20 height 7
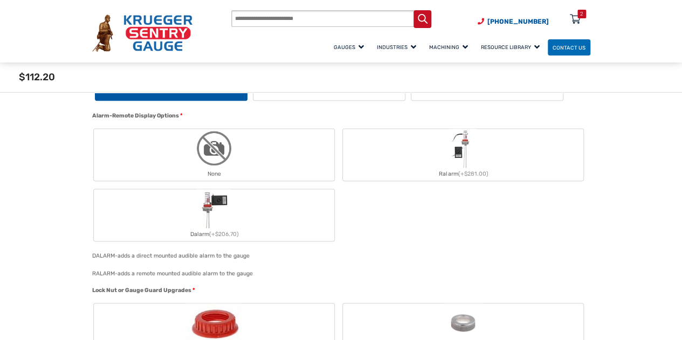
scroll to position [647, 0]
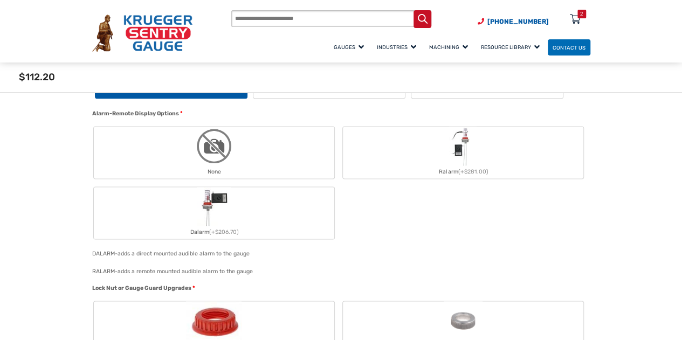
click at [224, 154] on img "None" at bounding box center [214, 146] width 39 height 39
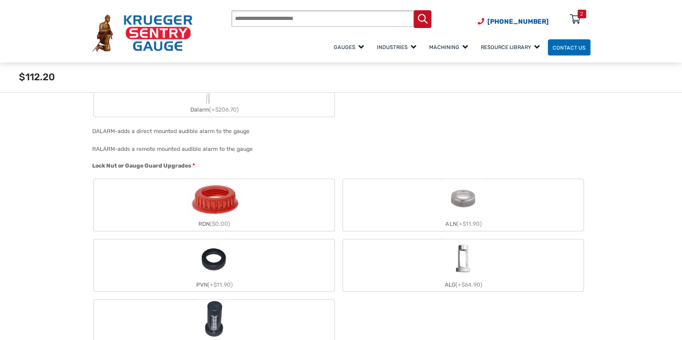
scroll to position [808, 0]
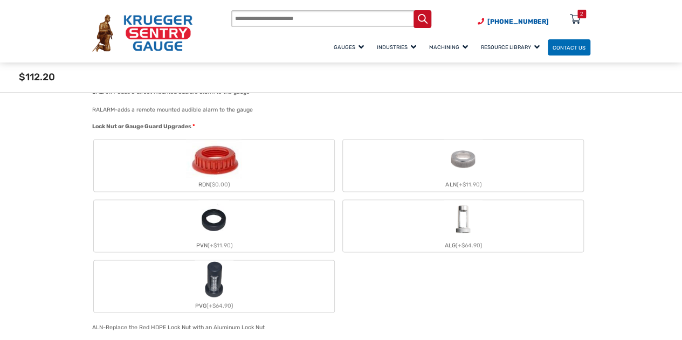
click at [215, 165] on img "RDN" at bounding box center [213, 159] width 55 height 39
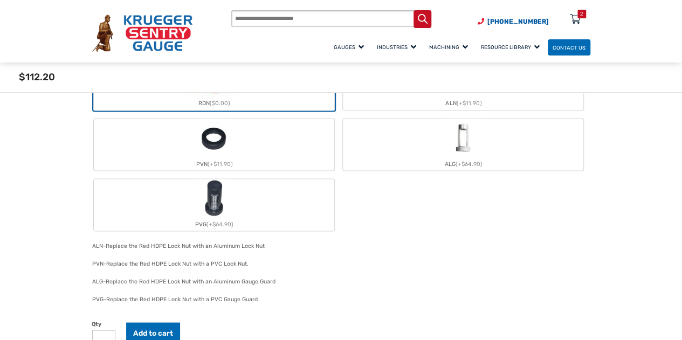
scroll to position [970, 0]
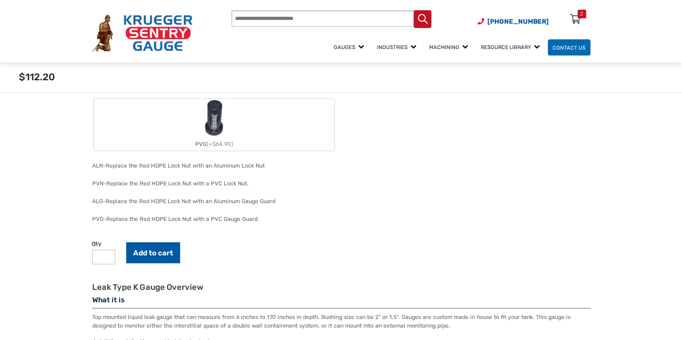
click at [150, 248] on button "Add to cart" at bounding box center [153, 252] width 54 height 21
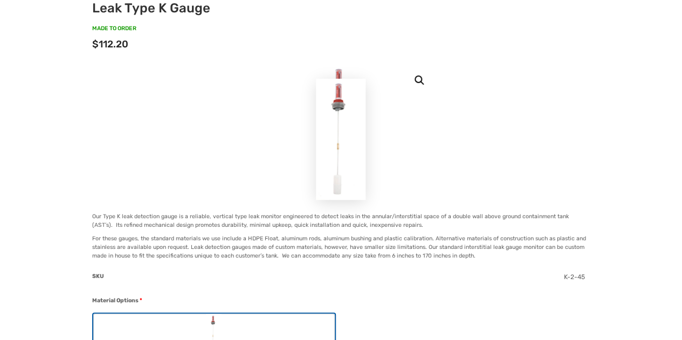
scroll to position [0, 0]
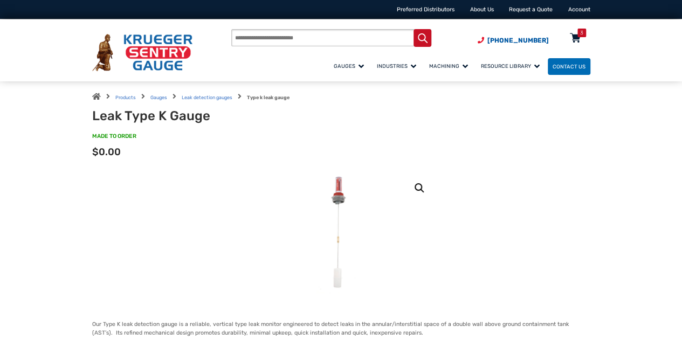
click at [579, 43] on icon at bounding box center [575, 38] width 11 height 17
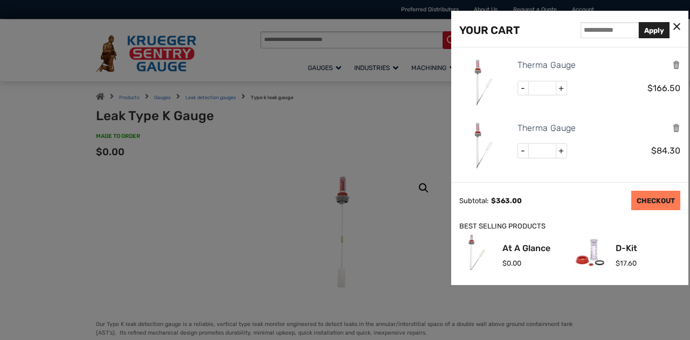
click at [663, 202] on link "CHECKOUT" at bounding box center [655, 200] width 49 height 19
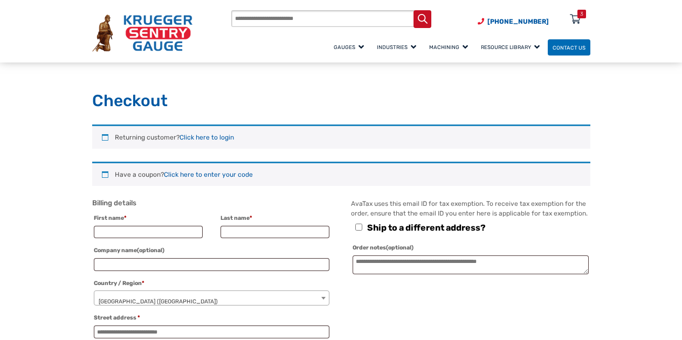
select select "**"
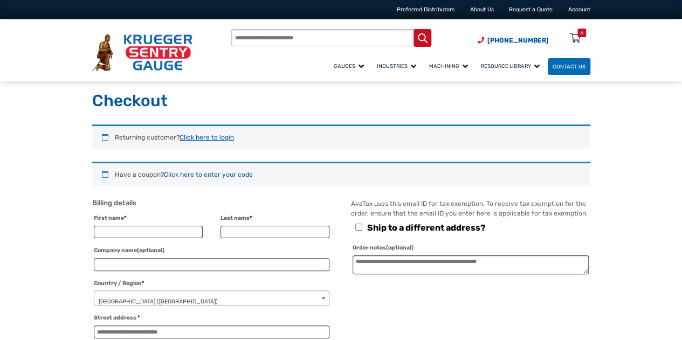
click at [213, 136] on link "Click here to login" at bounding box center [206, 138] width 54 height 8
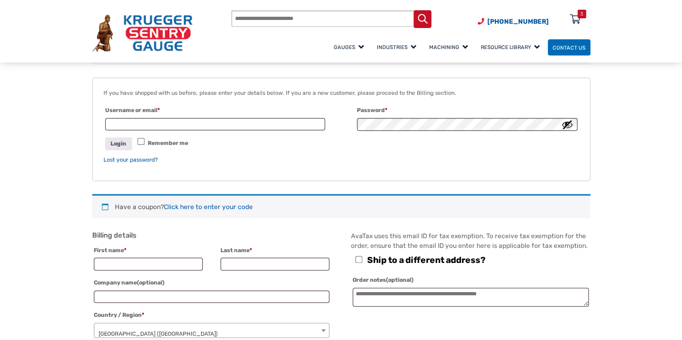
scroll to position [27, 0]
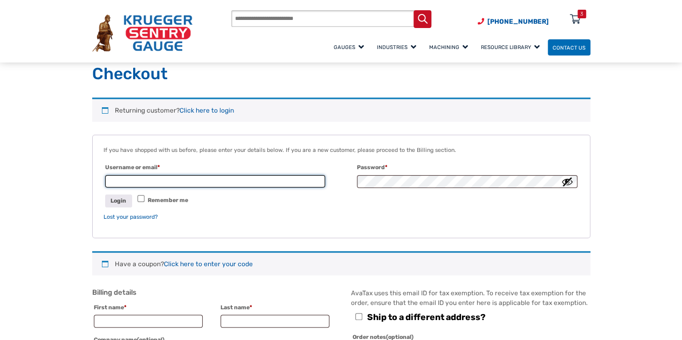
click at [163, 177] on input "Username or email * Required" at bounding box center [215, 181] width 220 height 13
type input "**********"
click at [128, 202] on button "Login" at bounding box center [118, 201] width 27 height 12
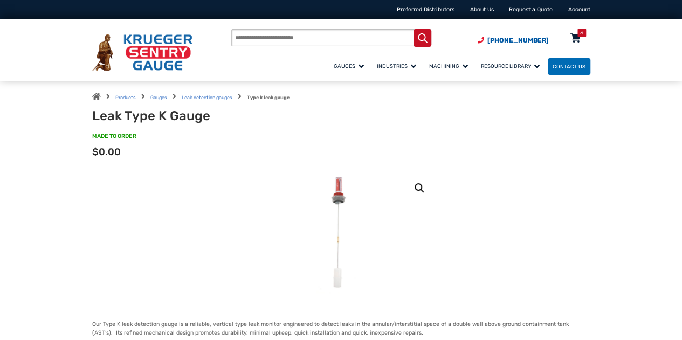
click at [571, 37] on icon at bounding box center [575, 38] width 11 height 17
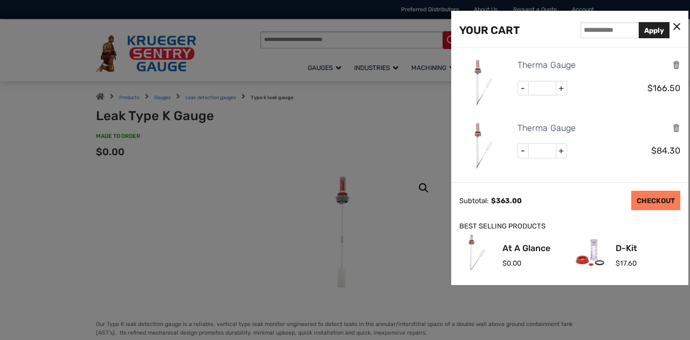
click at [664, 198] on link "CHECKOUT" at bounding box center [655, 200] width 49 height 19
click at [654, 198] on link "CHECKOUT" at bounding box center [655, 200] width 49 height 19
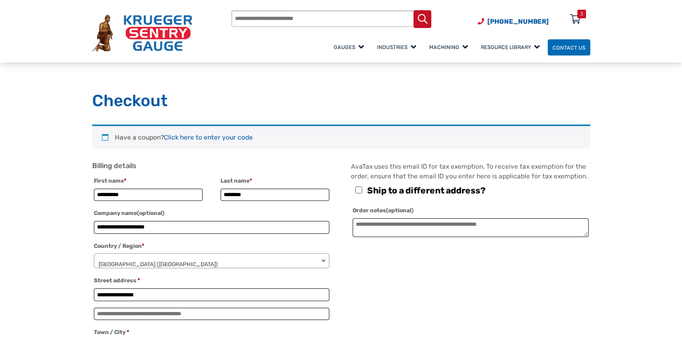
select select "**"
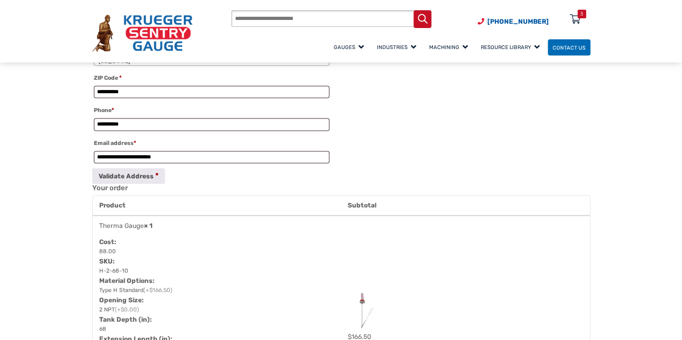
scroll to position [323, 0]
click at [148, 180] on button "Validate Address" at bounding box center [128, 175] width 73 height 16
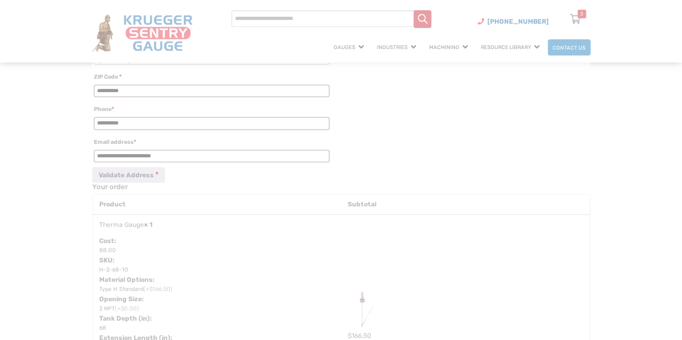
select select "**"
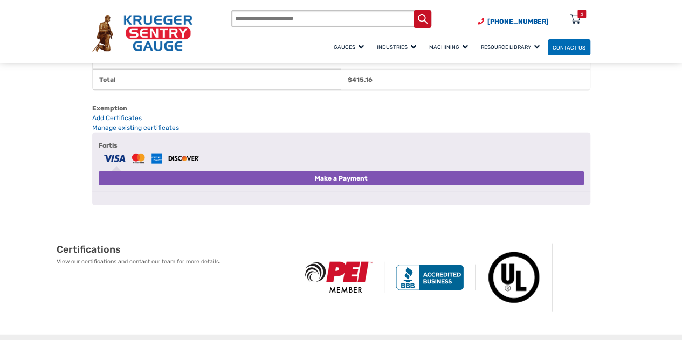
scroll to position [1186, 0]
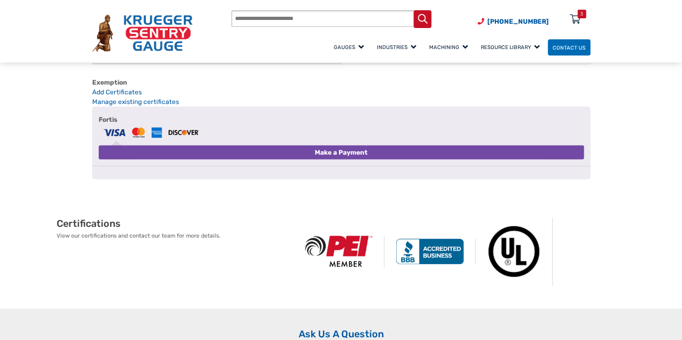
click at [359, 160] on button "Make a Payment" at bounding box center [341, 153] width 485 height 15
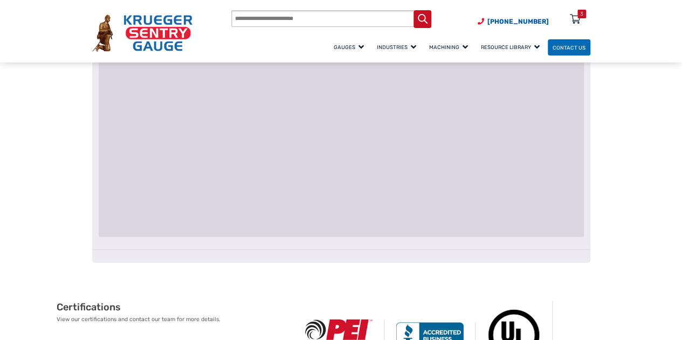
scroll to position [1401, 0]
